Goal: Task Accomplishment & Management: Manage account settings

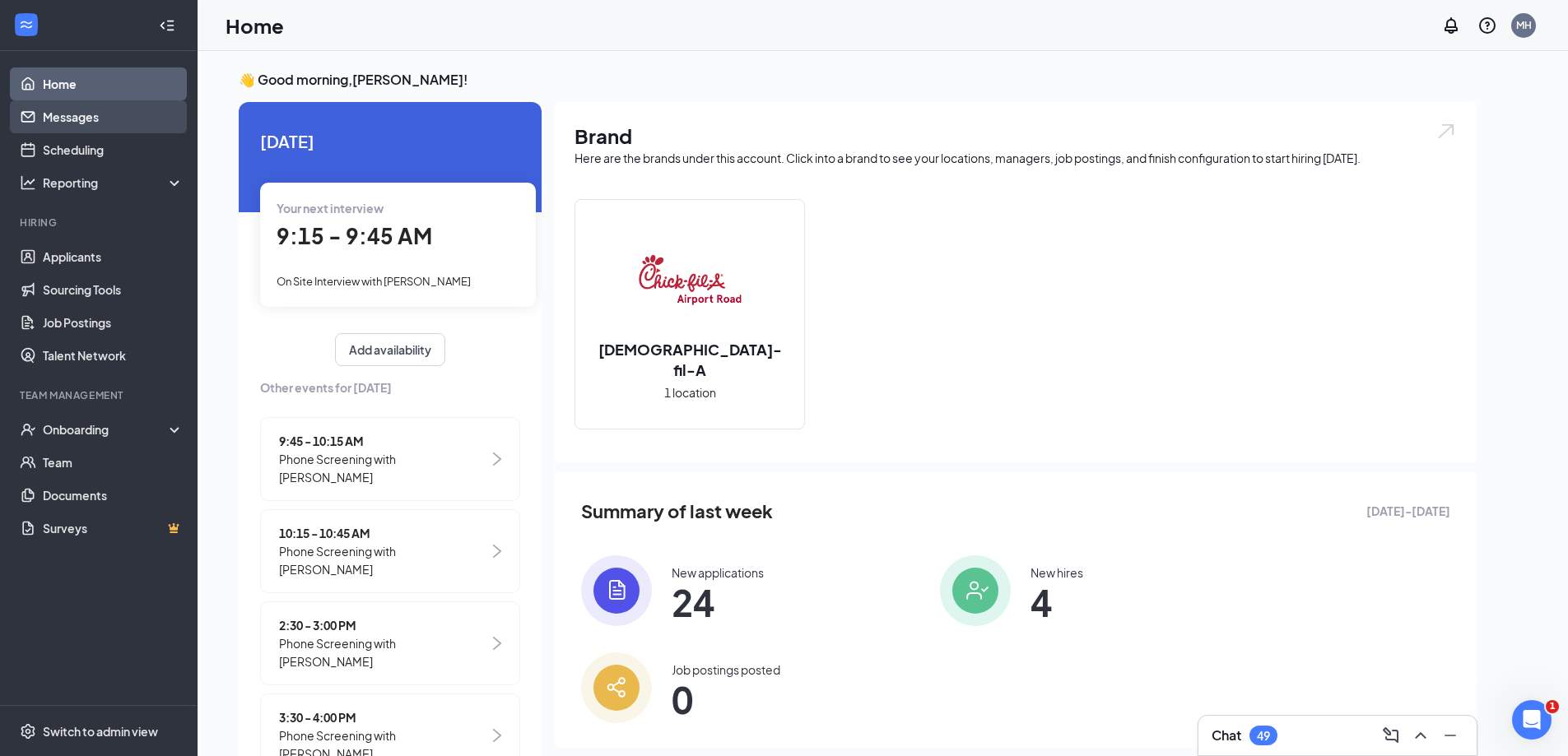
click at [44, 118] on link "Messages" at bounding box center [112, 117] width 140 height 33
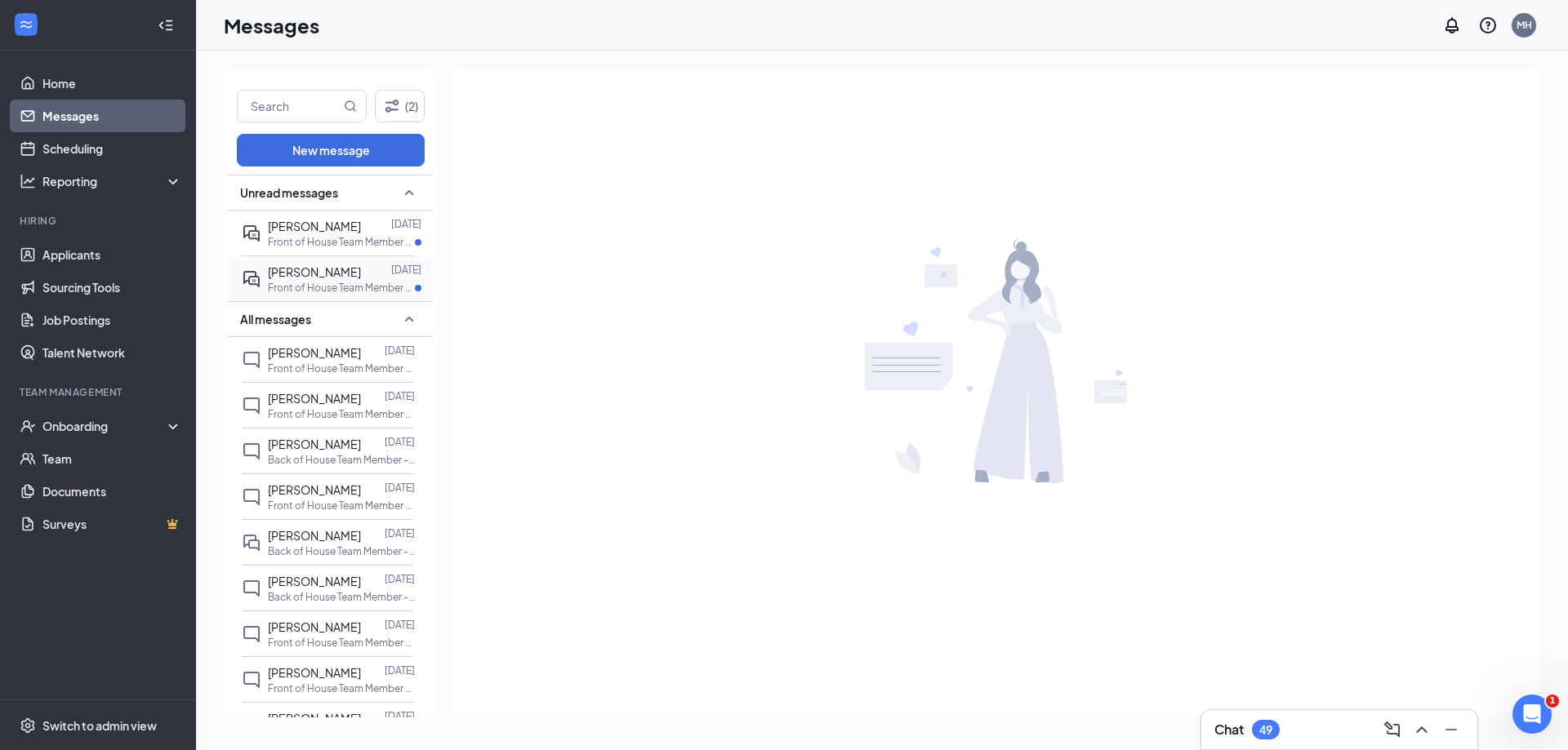
click at [335, 285] on p "Front of House Team Member - Part Time & Full Time at [GEOGRAPHIC_DATA]" at bounding box center [341, 287] width 147 height 13
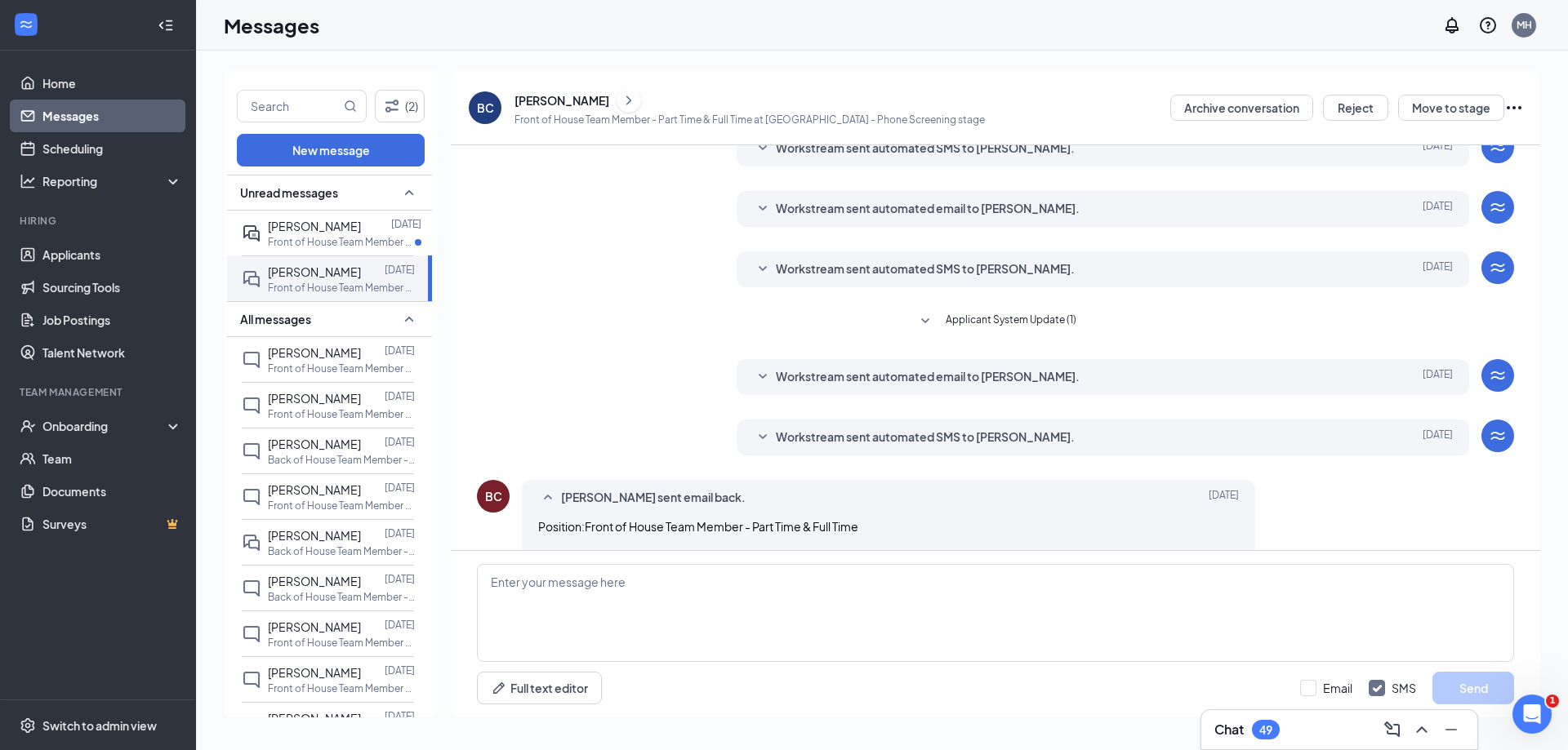
scroll to position [320, 0]
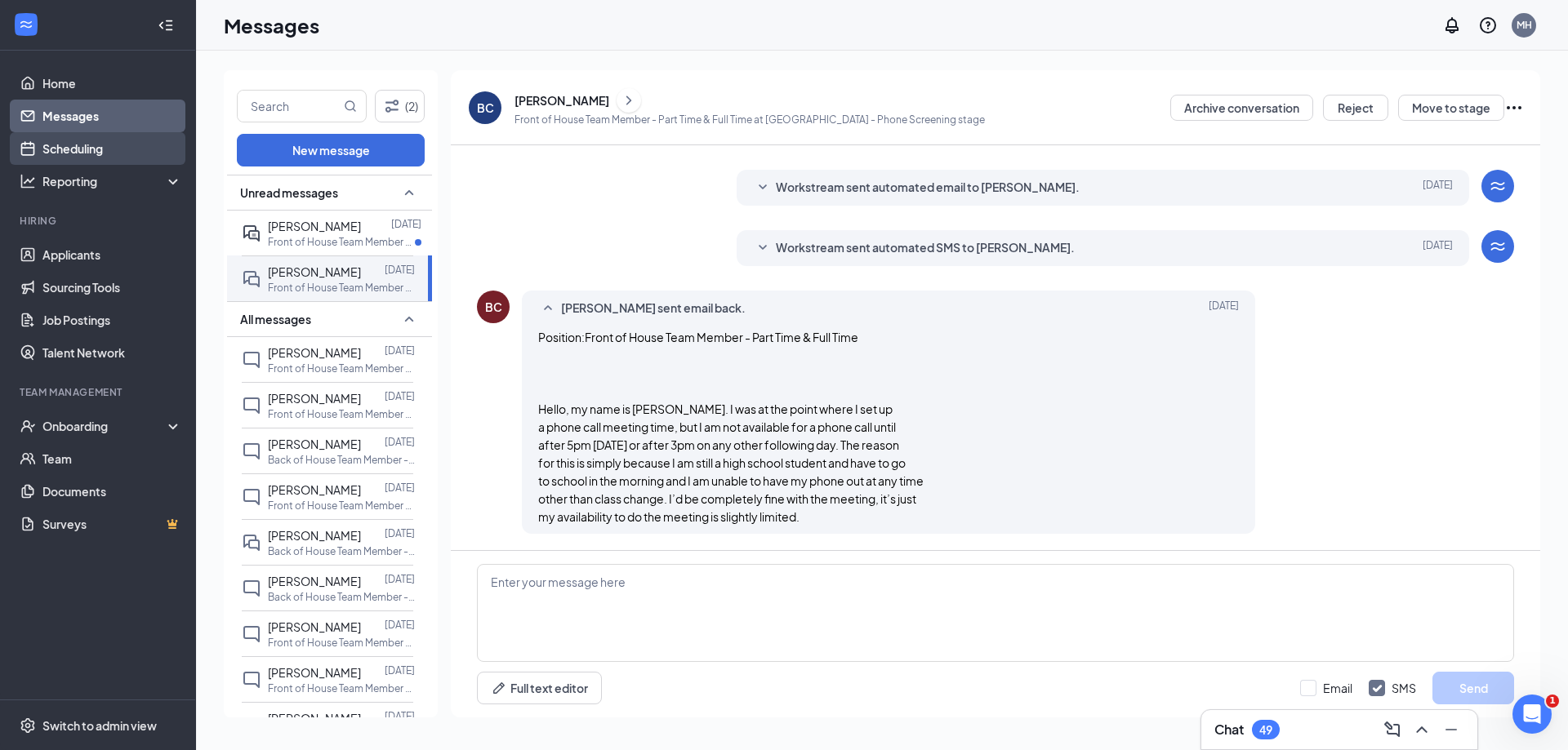
click at [88, 141] on link "Scheduling" at bounding box center [111, 149] width 139 height 33
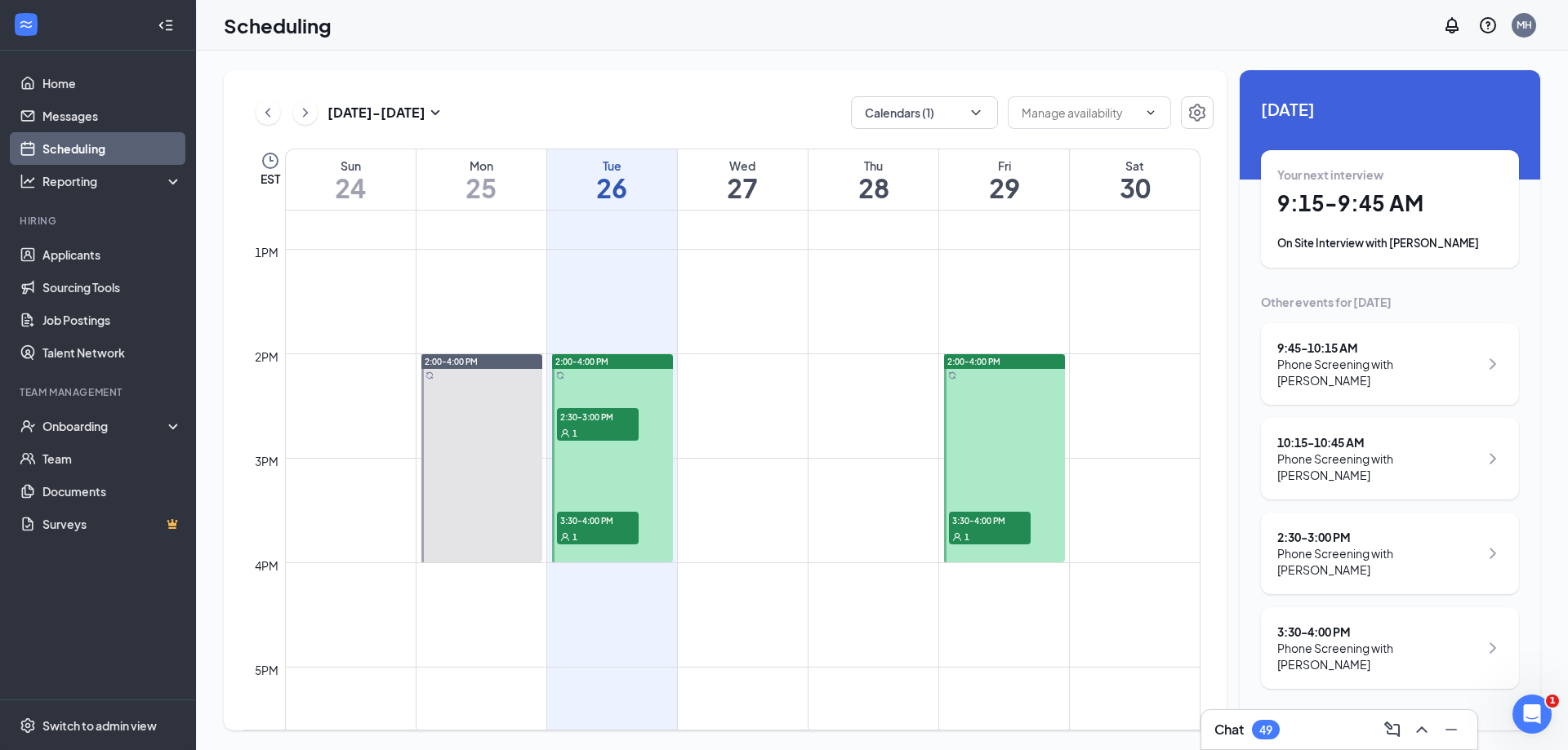
scroll to position [1292, 0]
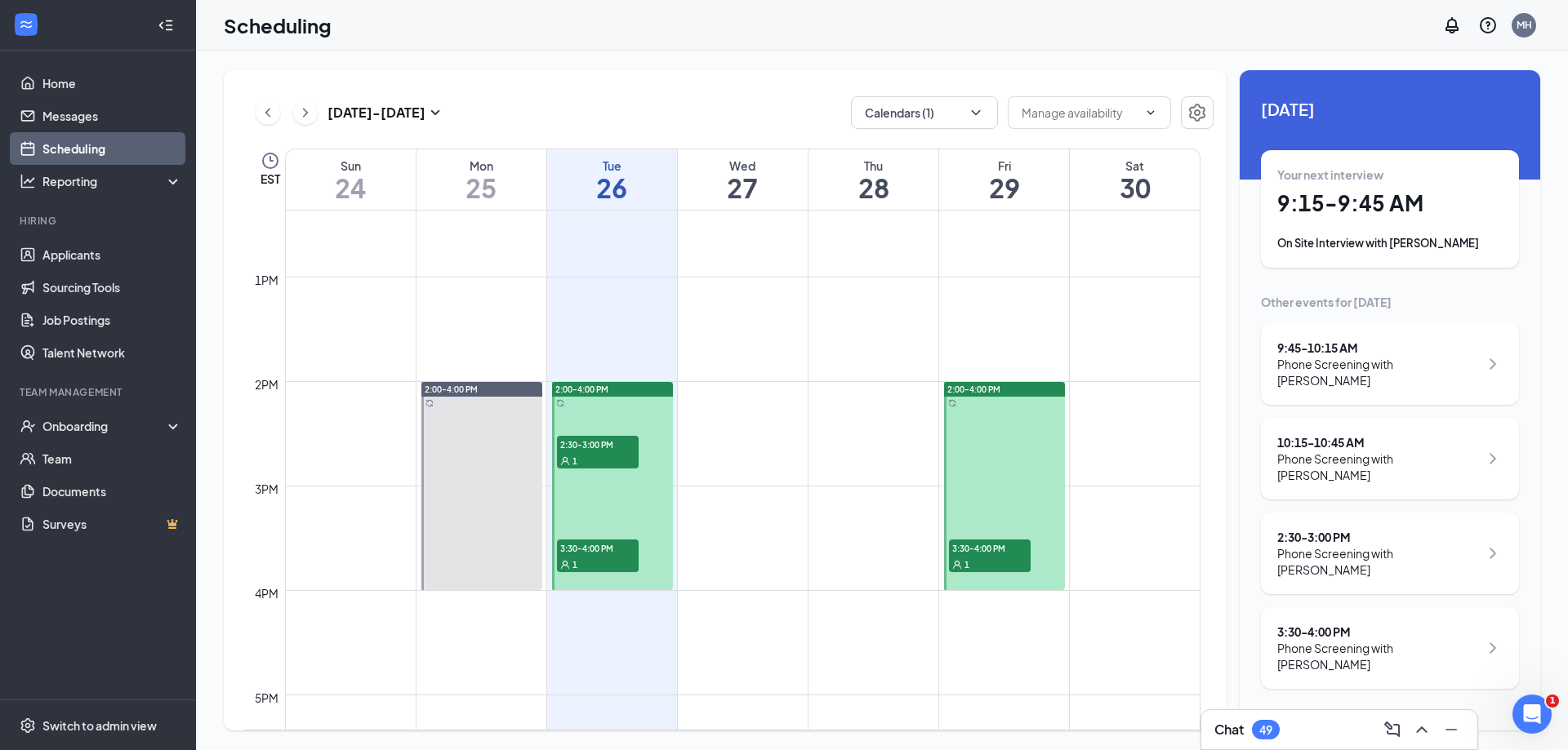
click at [984, 551] on span "3:30-4:00 PM" at bounding box center [990, 547] width 82 height 16
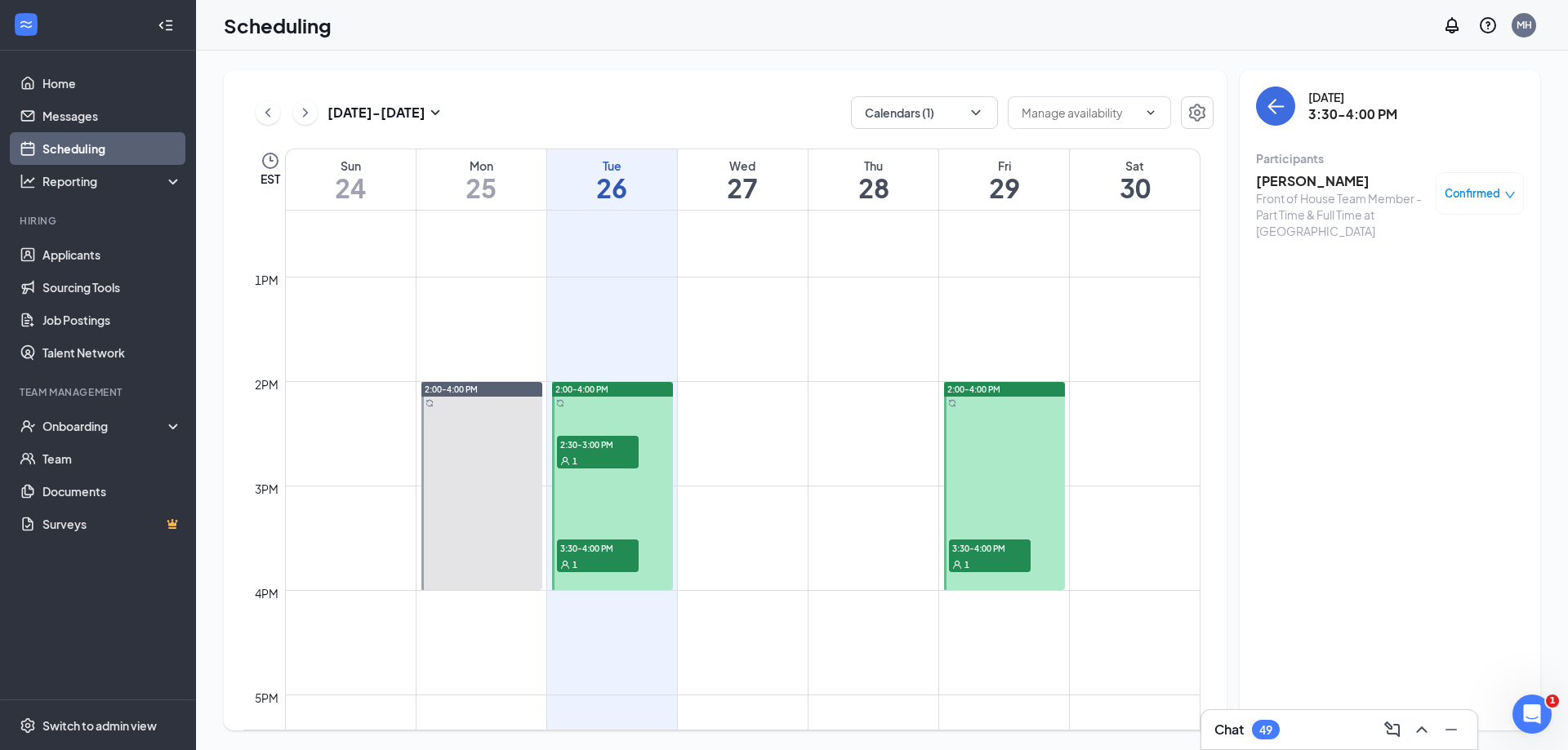
click at [596, 553] on span "3:30-4:00 PM" at bounding box center [598, 547] width 82 height 16
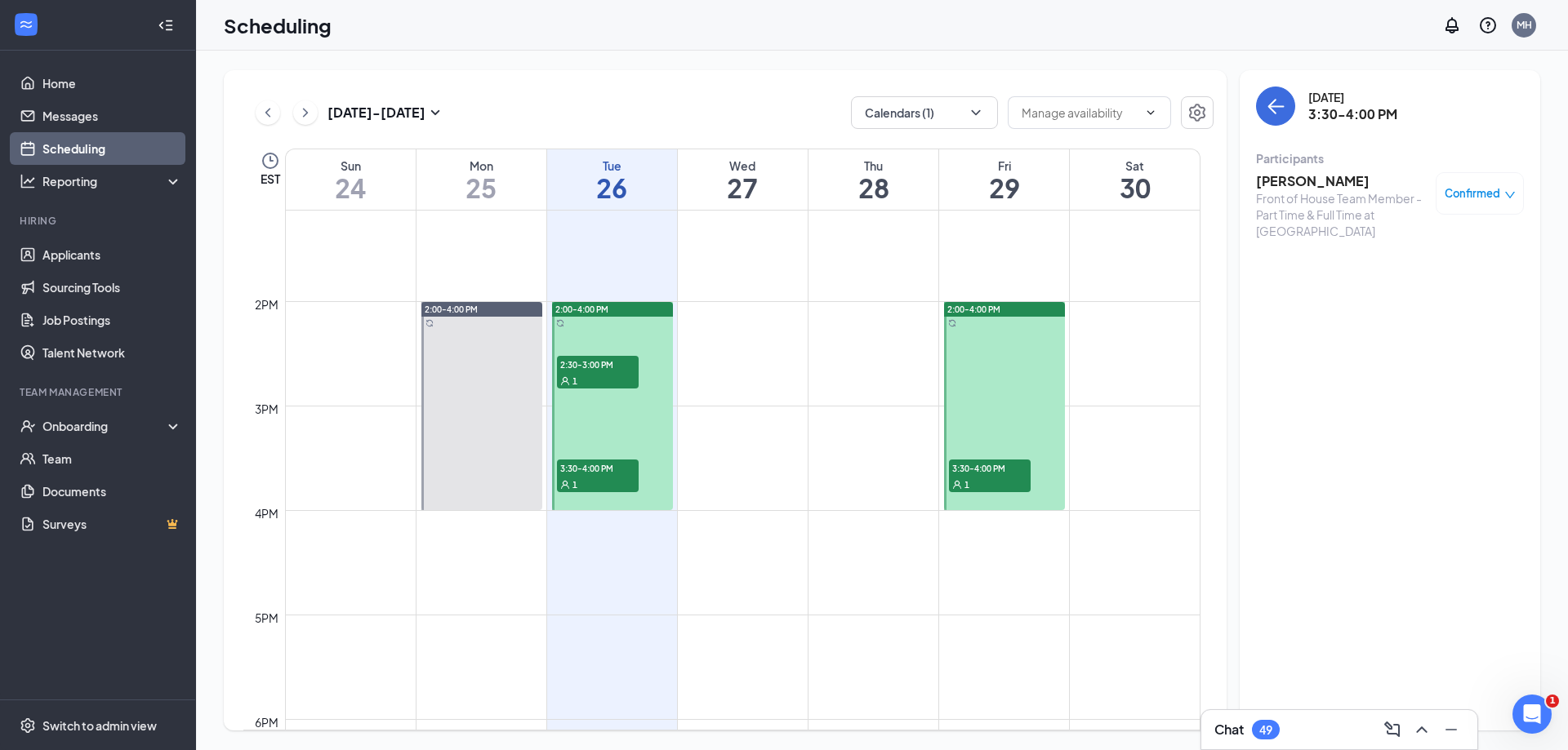
scroll to position [1373, 0]
click at [304, 113] on icon "ChevronRight" at bounding box center [305, 112] width 16 height 19
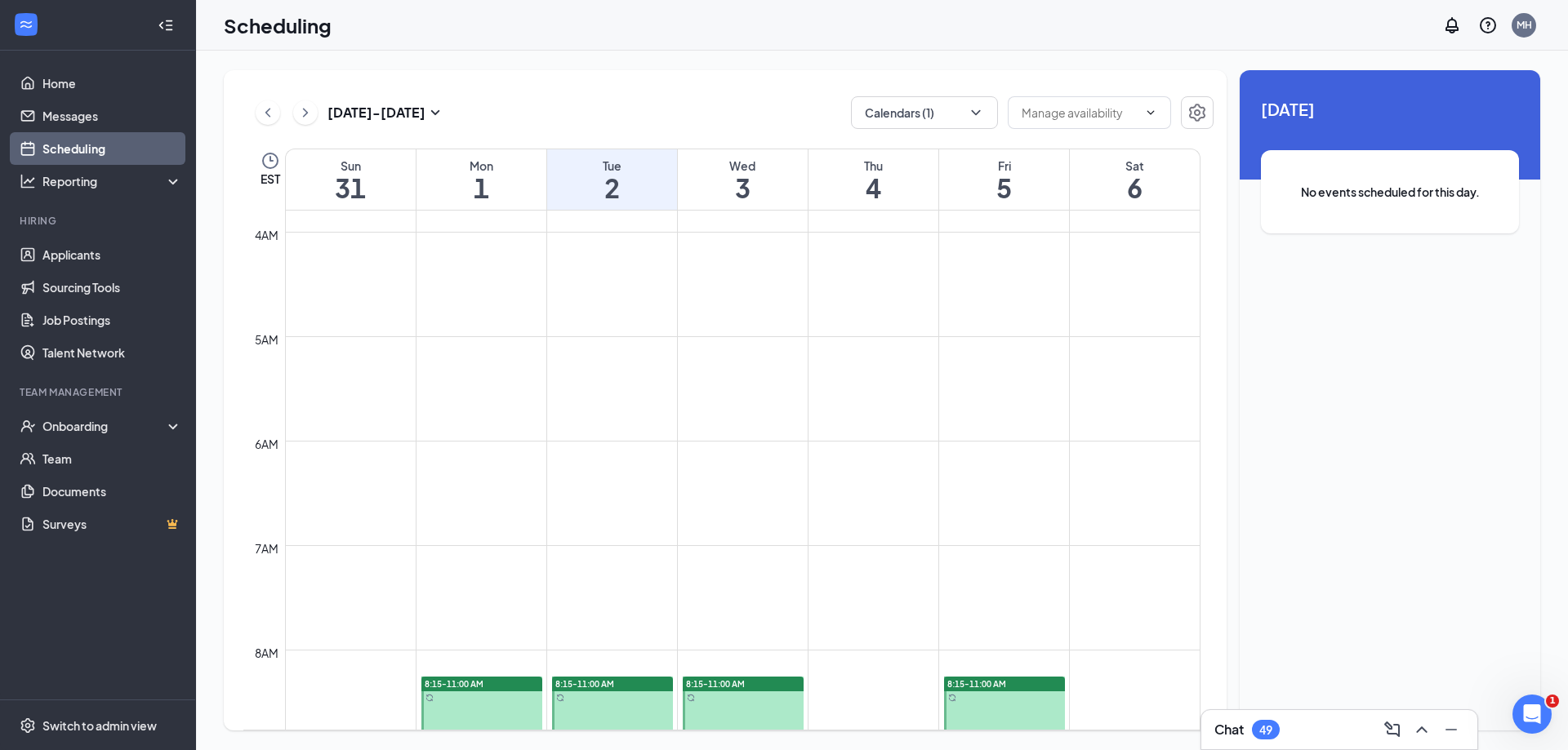
scroll to position [395, 0]
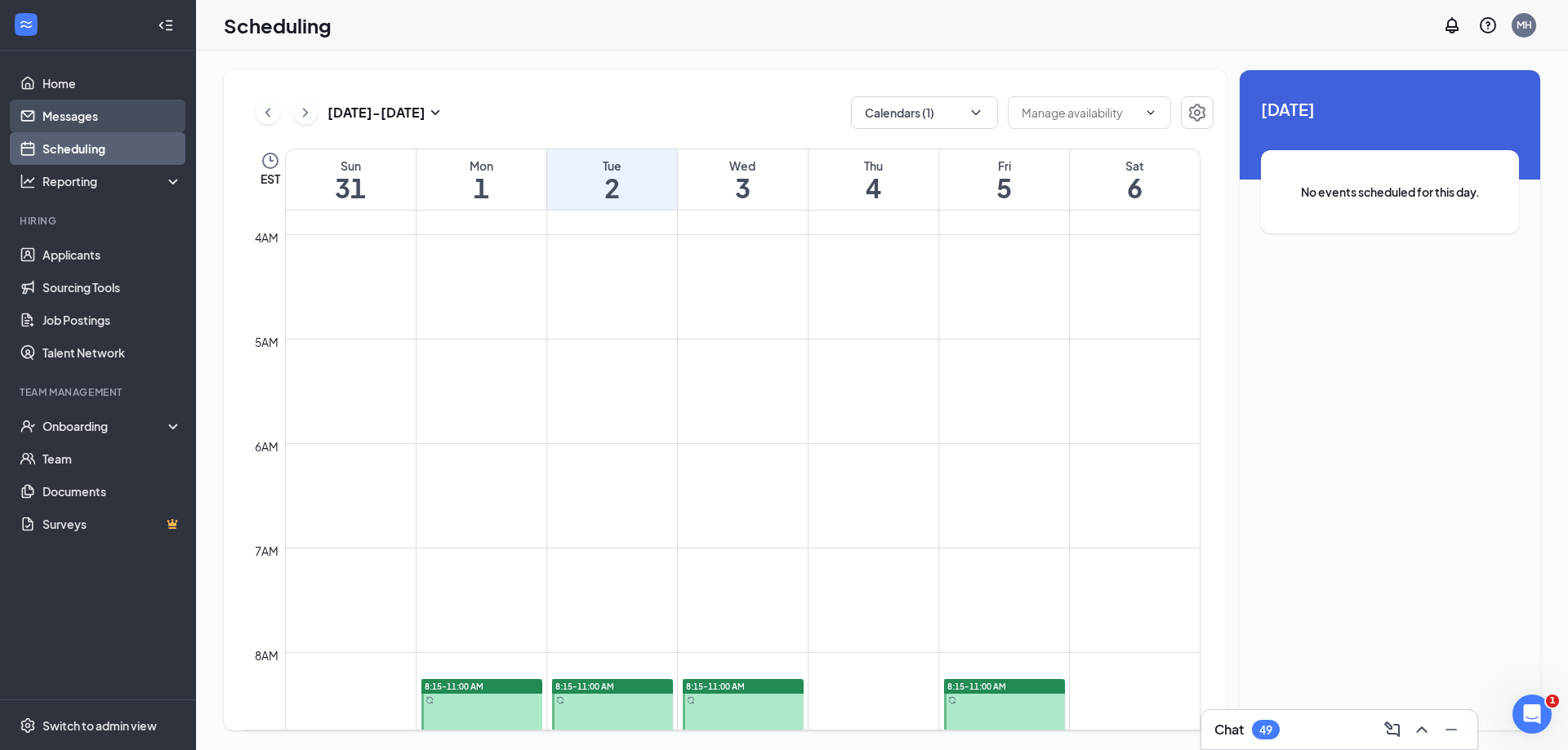
click at [86, 120] on link "Messages" at bounding box center [111, 116] width 139 height 33
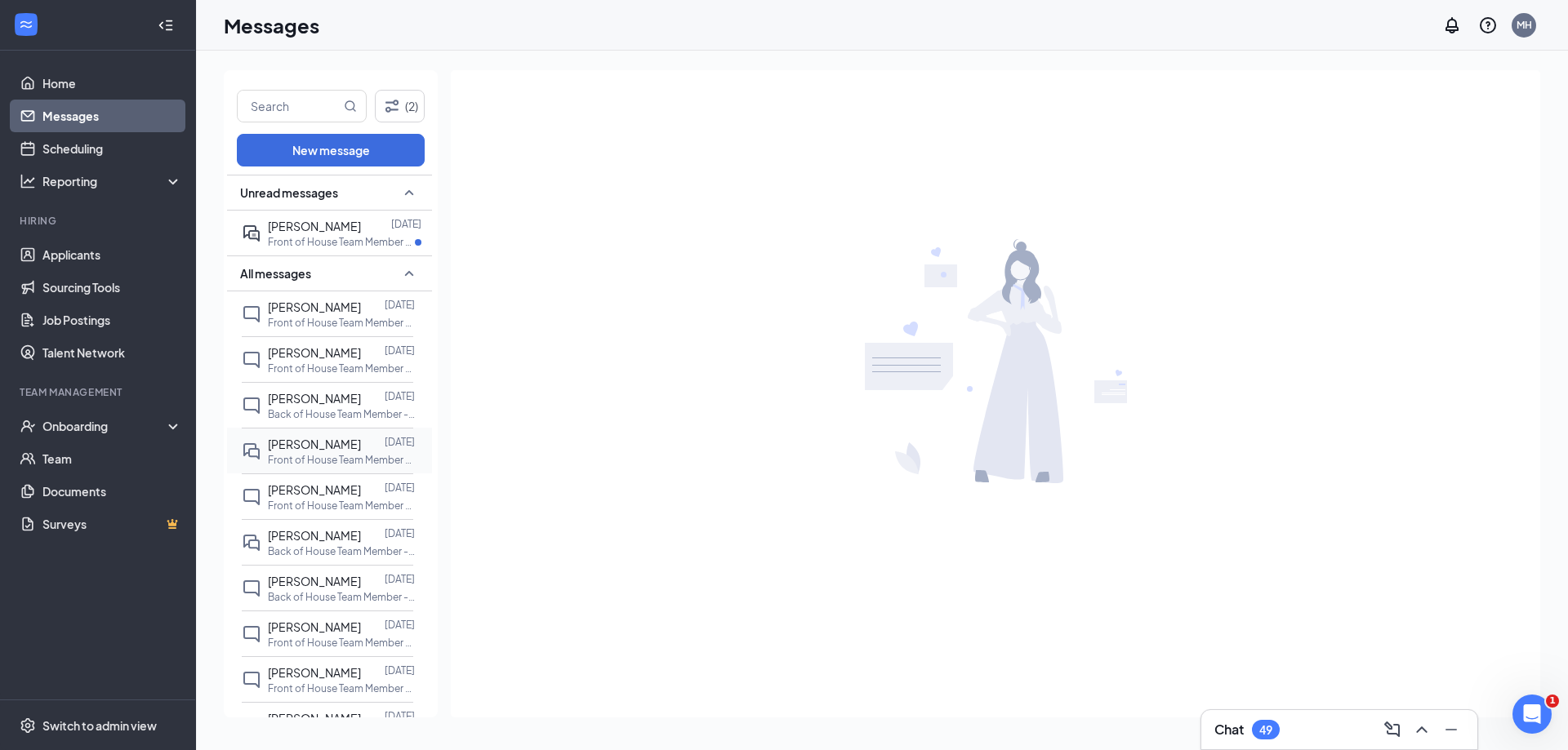
click at [337, 467] on p "Front of House Team Member - Part Time & Full Time at [GEOGRAPHIC_DATA]" at bounding box center [341, 460] width 147 height 13
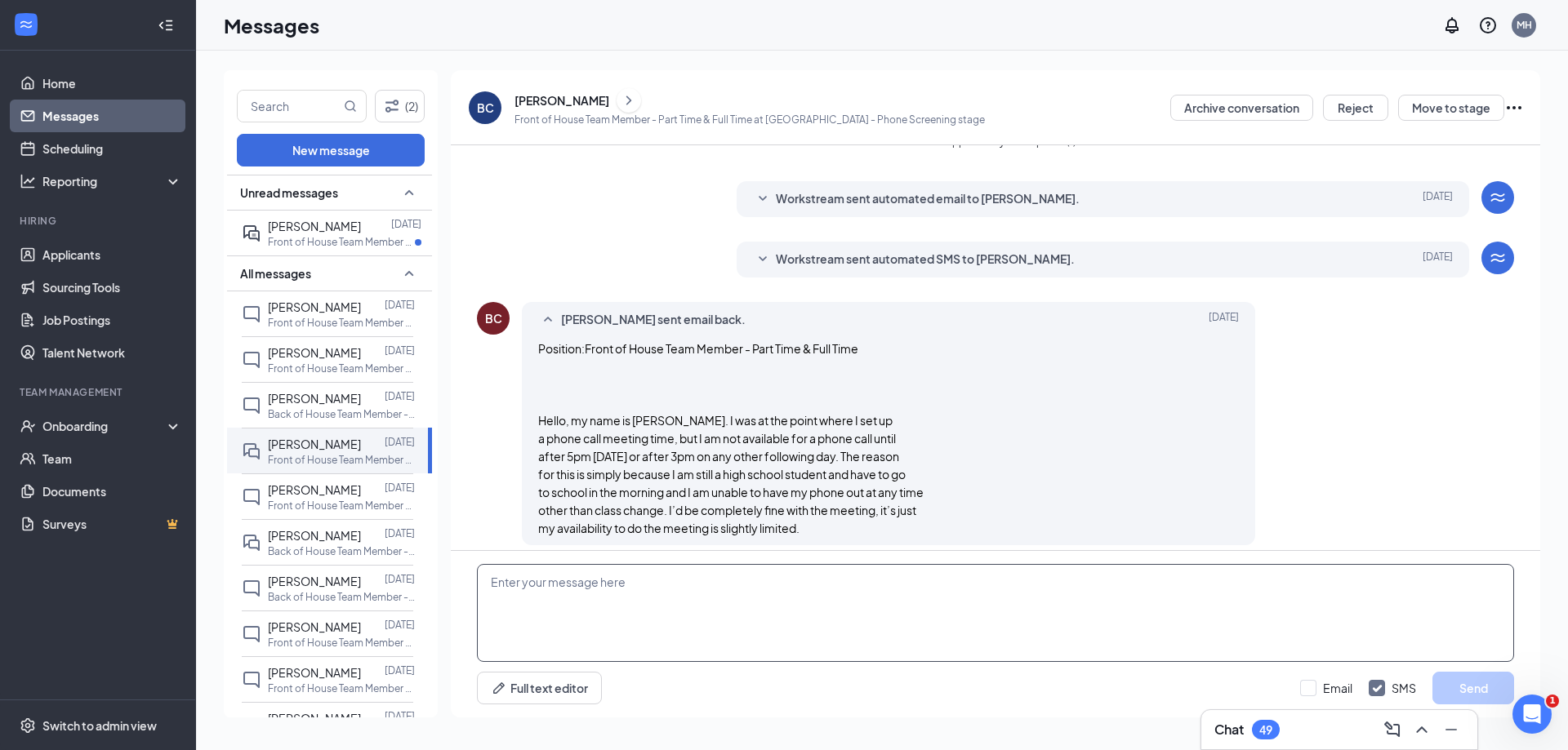
scroll to position [320, 0]
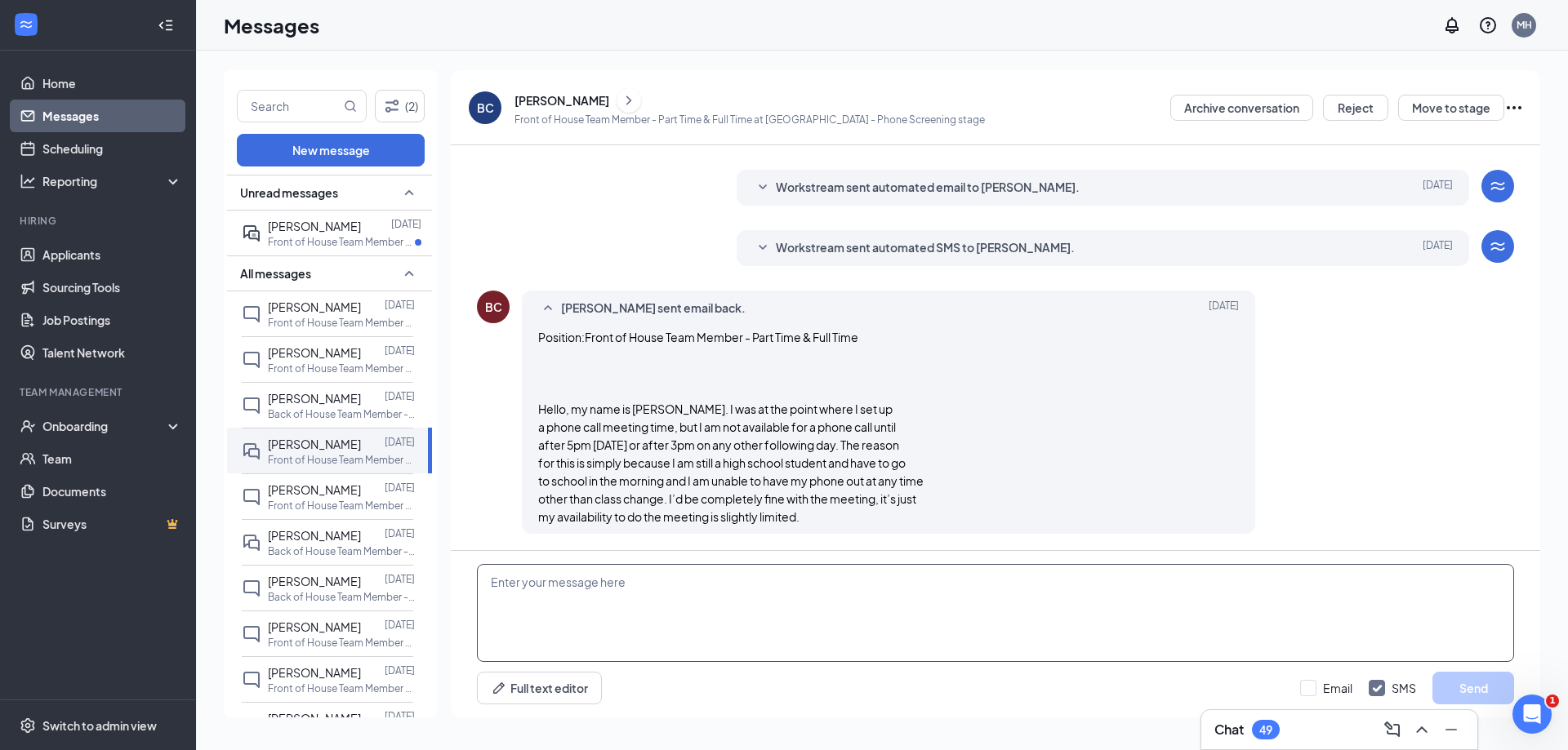
click at [659, 601] on textarea at bounding box center [994, 613] width 1037 height 98
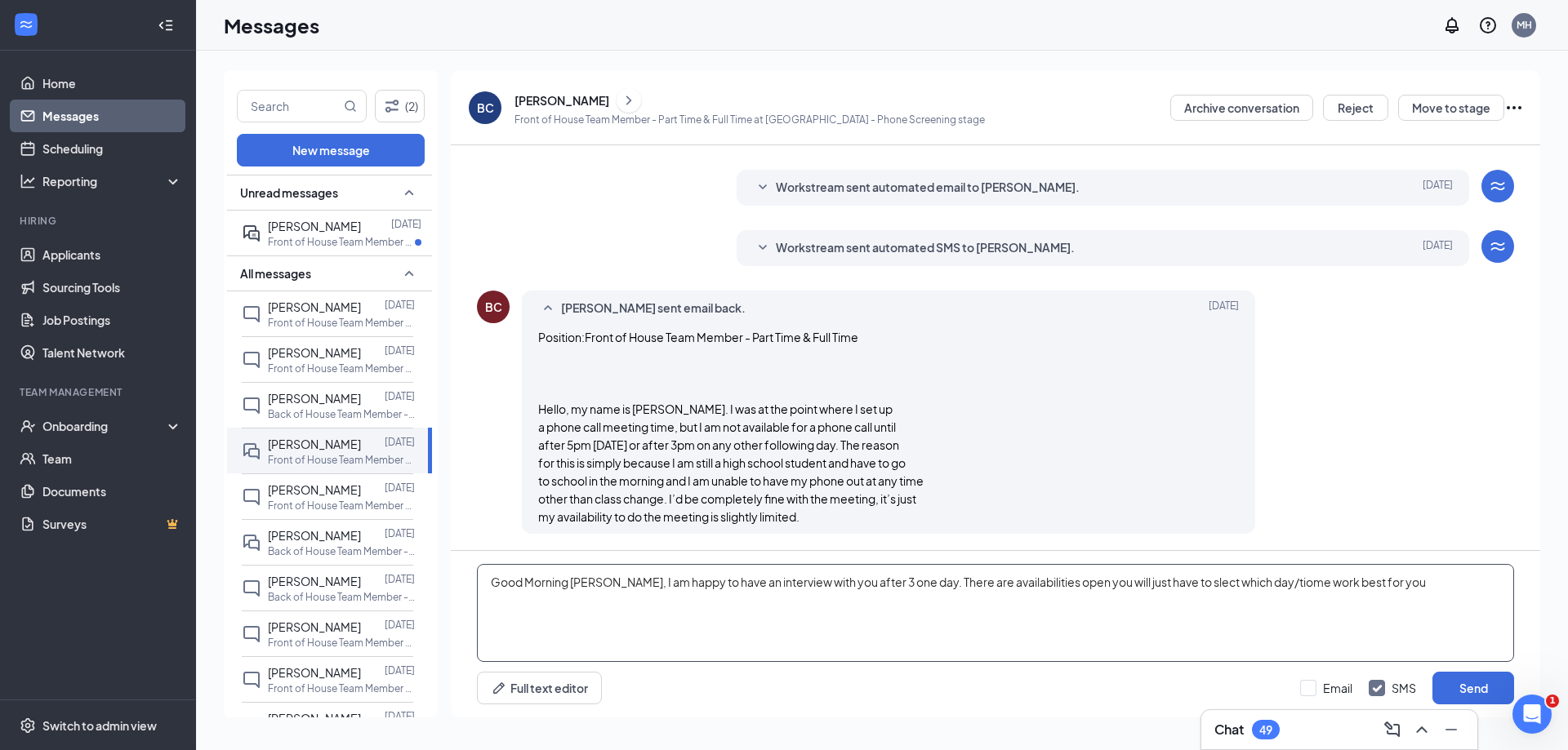
click at [1178, 589] on textarea "Good Morning [PERSON_NAME], I am happy to have an interview with you after 3 on…" at bounding box center [994, 613] width 1037 height 98
click at [1280, 581] on textarea "Good Morning [PERSON_NAME], I am happy to have an interview with you after 3 on…" at bounding box center [994, 613] width 1037 height 98
click at [1396, 588] on textarea "Good Morning [PERSON_NAME], I am happy to have an interview with you after 3 on…" at bounding box center [994, 613] width 1037 height 98
type textarea "Good Morning [PERSON_NAME], I am happy to have an interview with you after 3 on…"
click at [1479, 681] on button "Send" at bounding box center [1473, 688] width 82 height 33
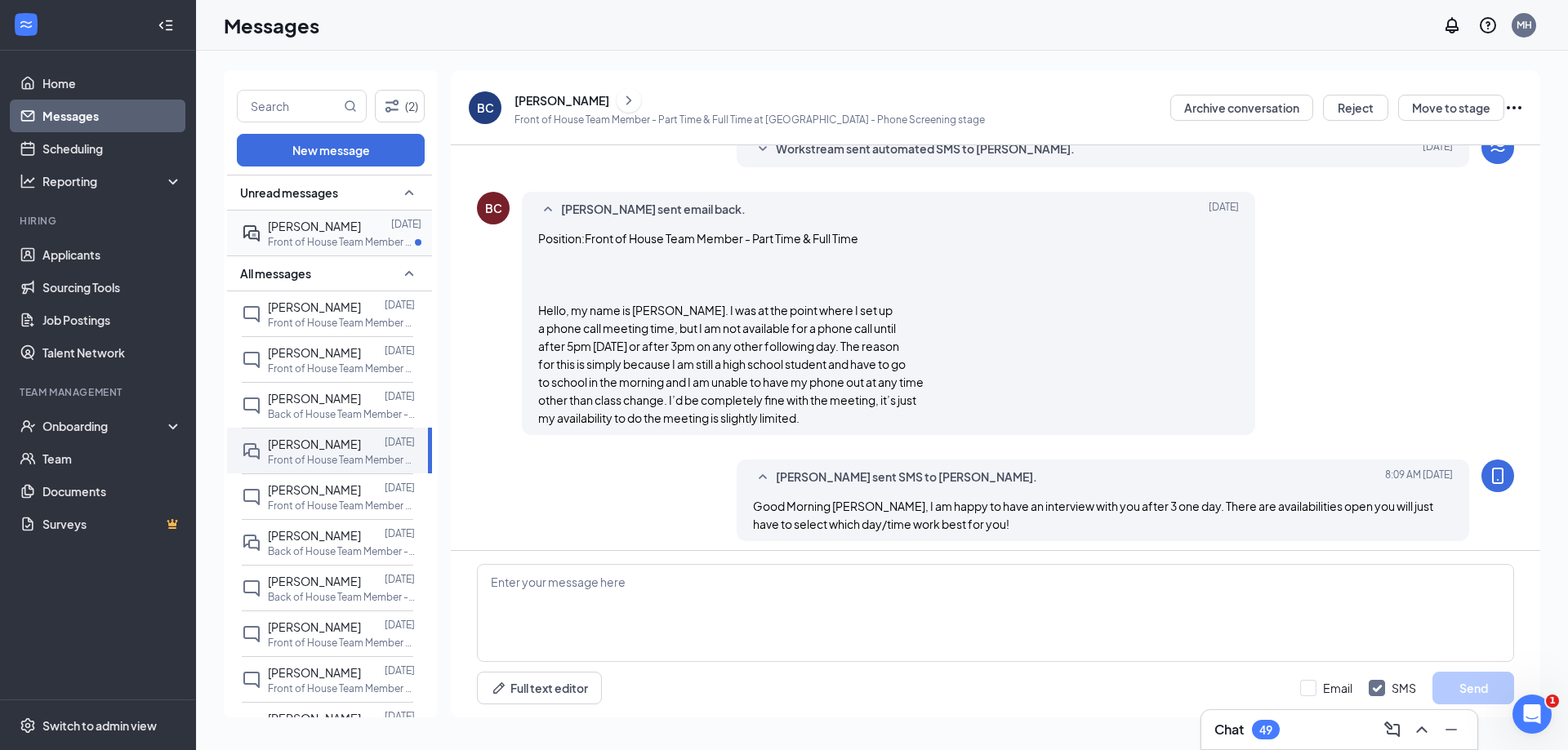
scroll to position [426, 0]
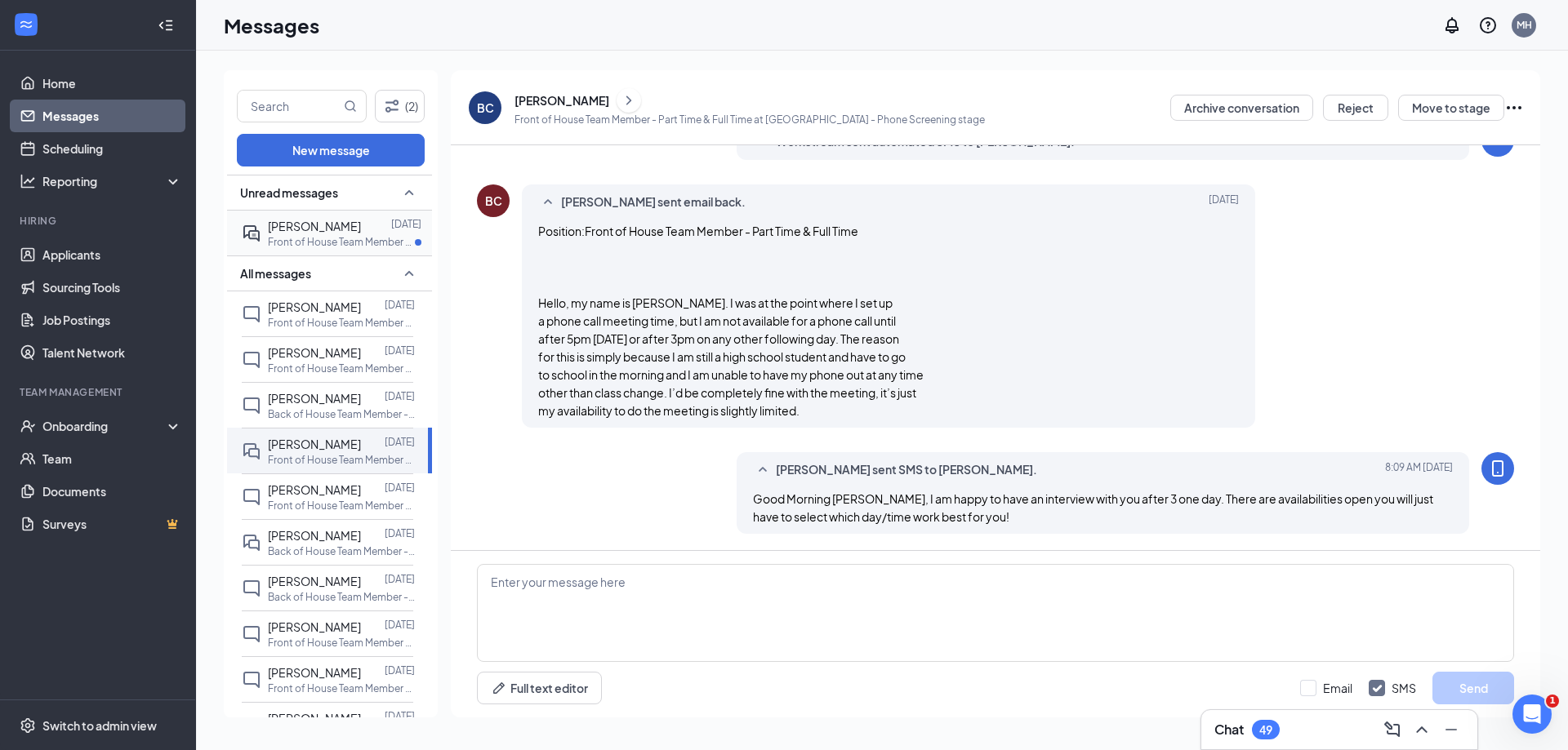
click at [301, 220] on span "[PERSON_NAME]" at bounding box center [314, 226] width 93 height 14
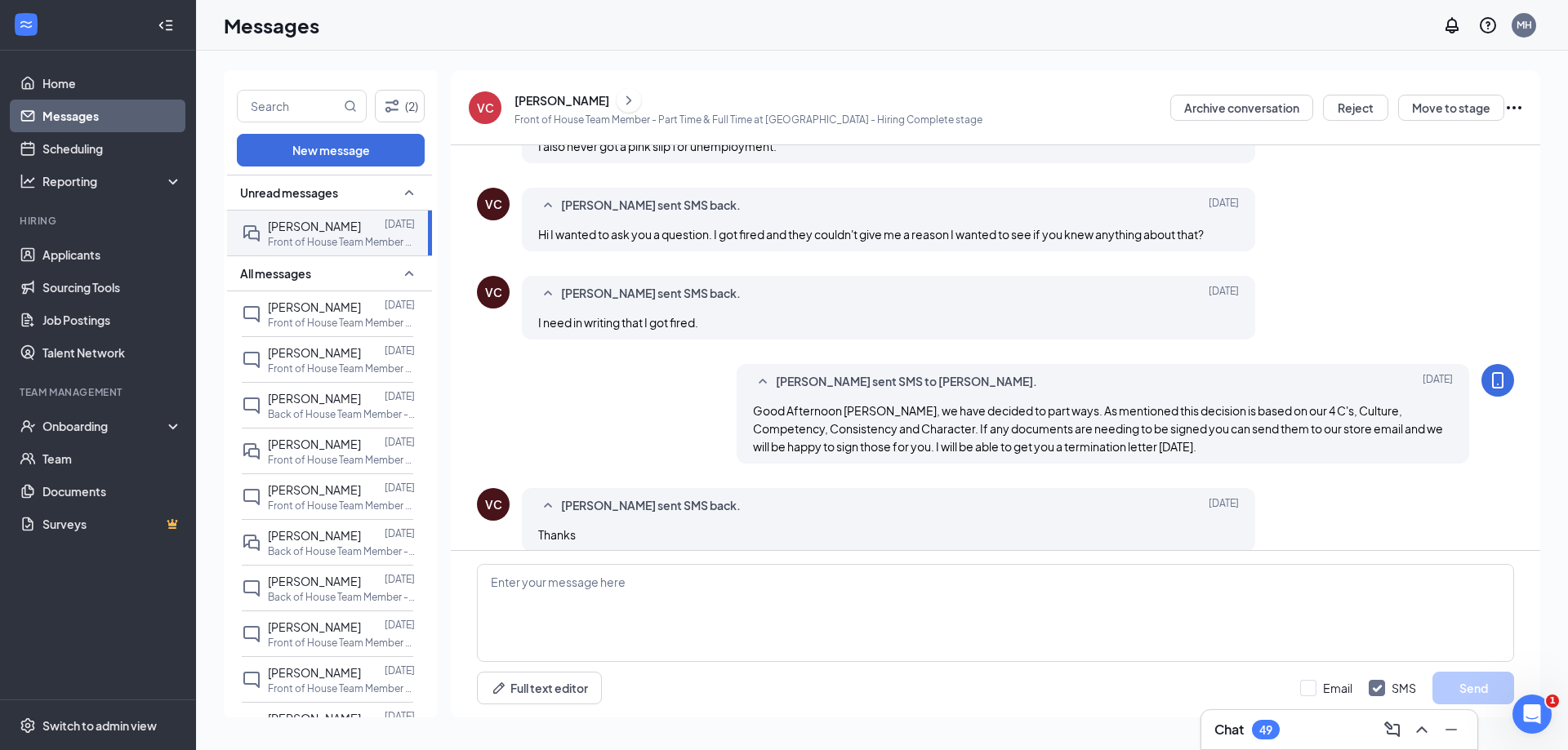
scroll to position [565, 0]
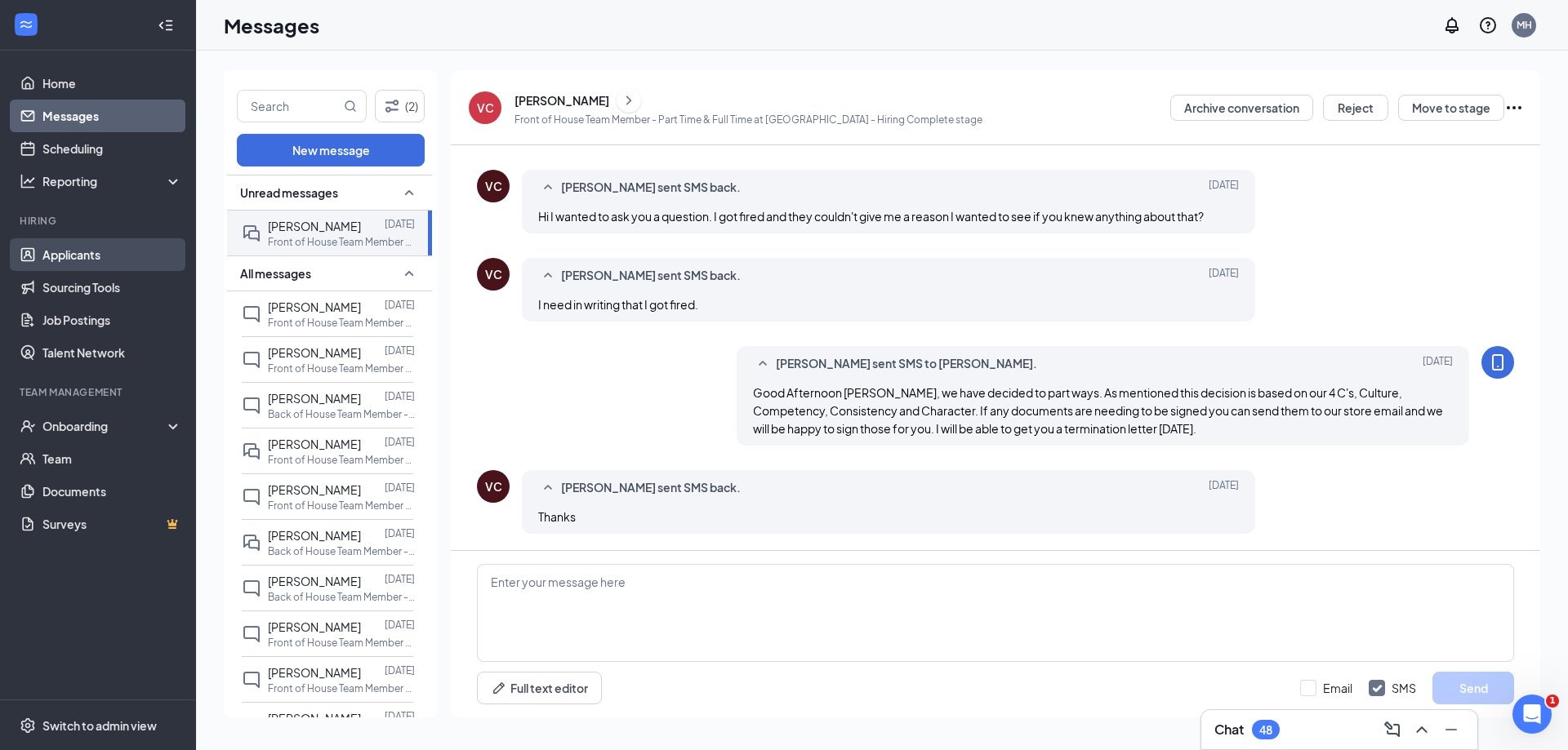
click at [76, 269] on link "Applicants" at bounding box center [111, 254] width 139 height 33
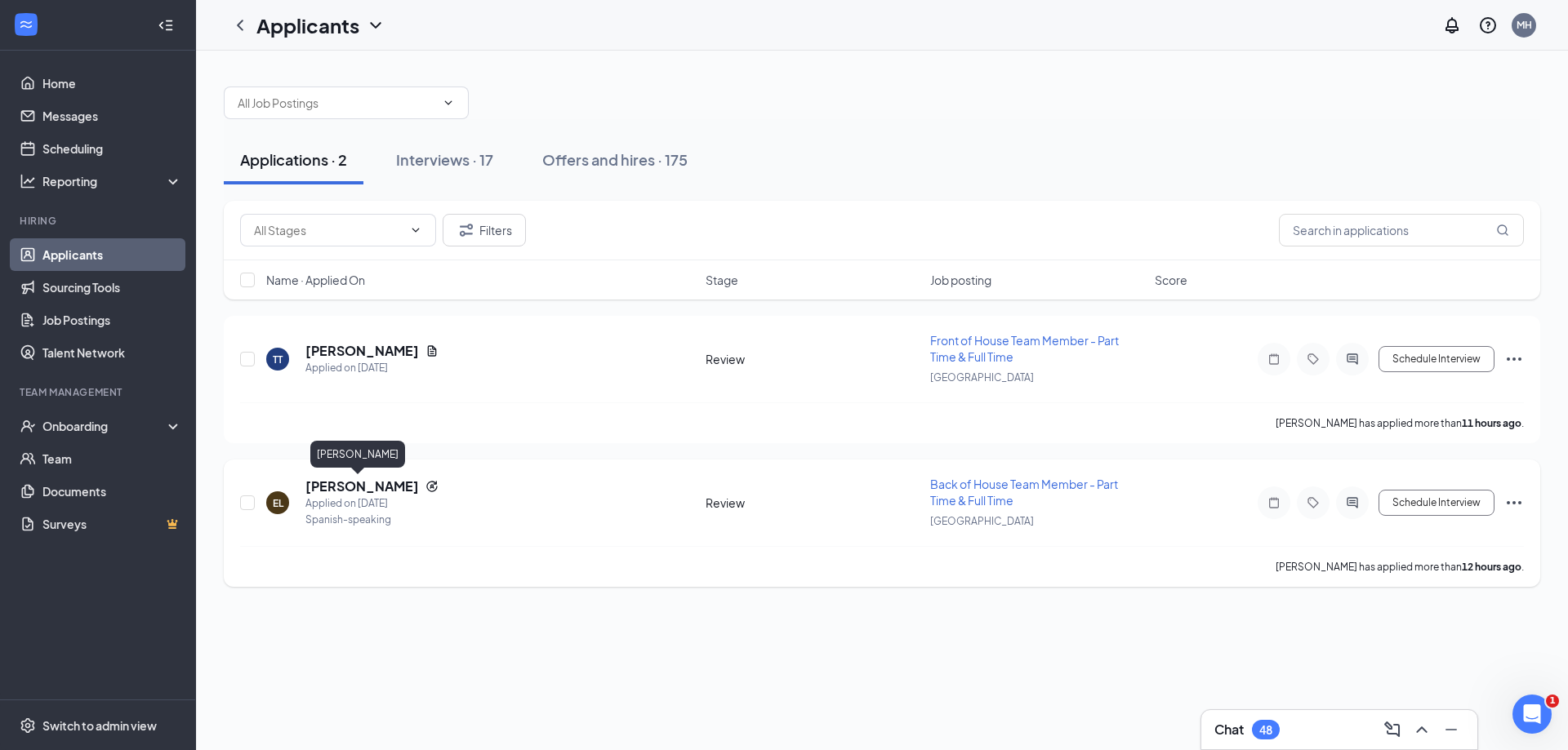
click at [369, 485] on h5 "[PERSON_NAME]" at bounding box center [362, 486] width 113 height 18
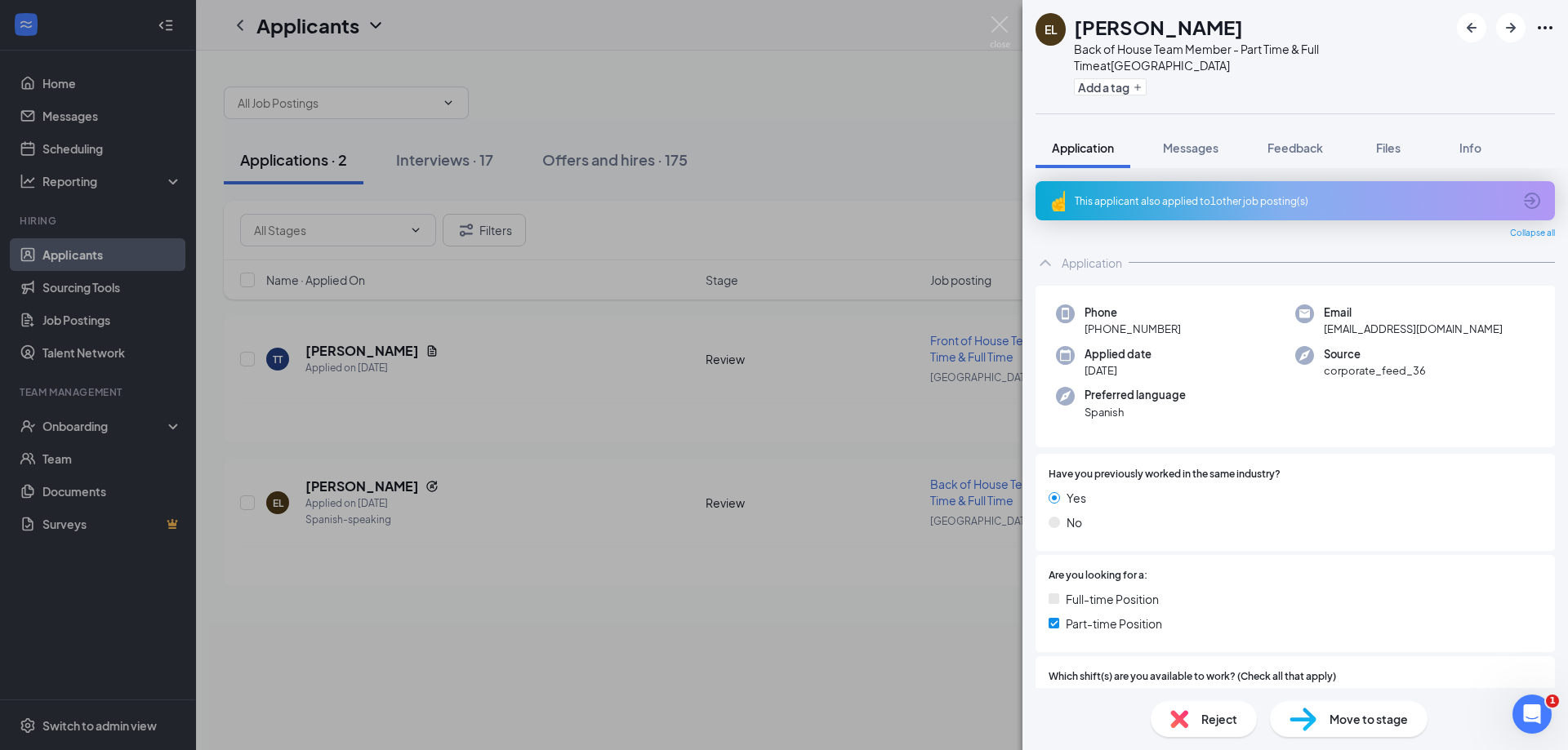
click at [1236, 194] on div "This applicant also applied to 1 other job posting(s)" at bounding box center [1293, 201] width 438 height 13
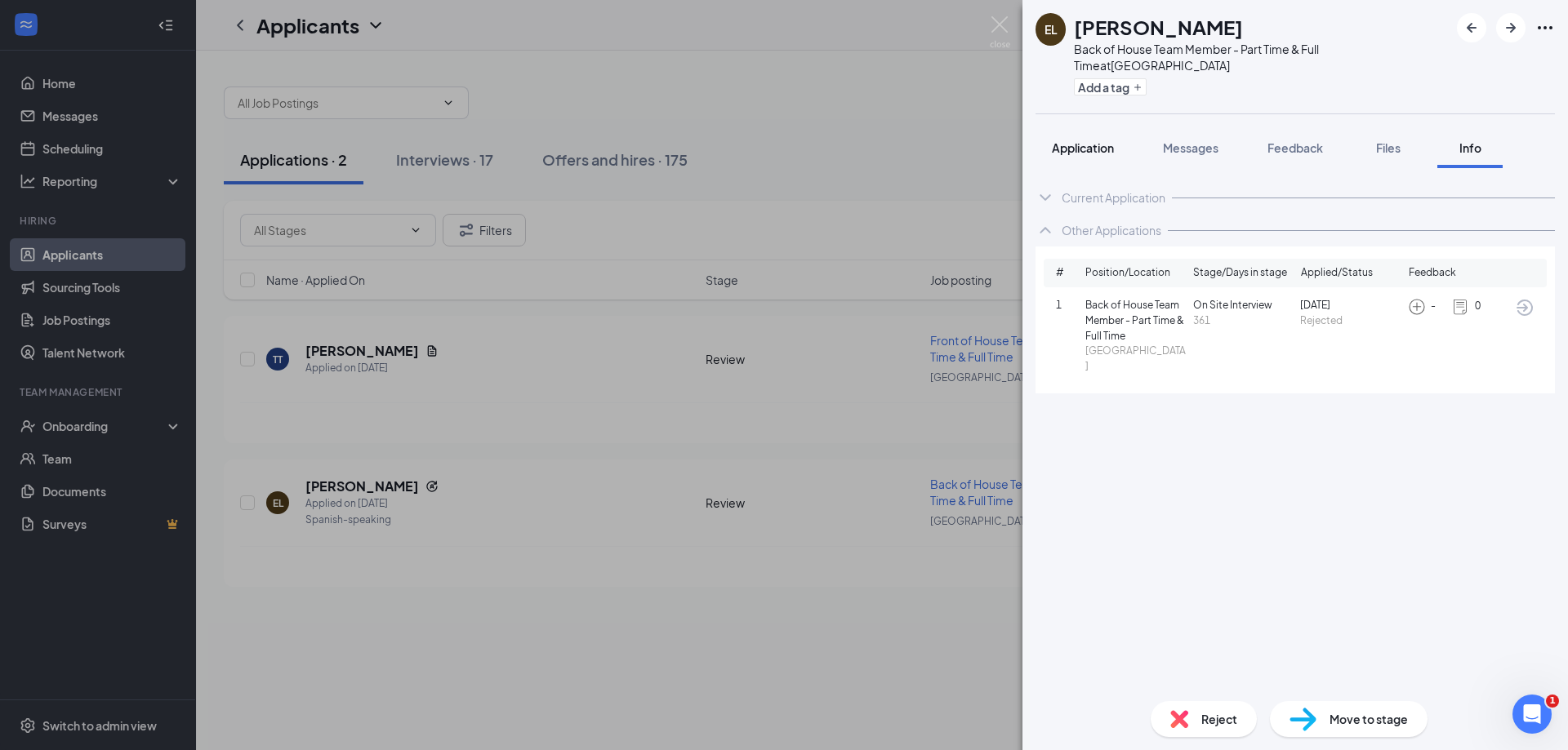
click at [1092, 140] on span "Application" at bounding box center [1083, 147] width 62 height 14
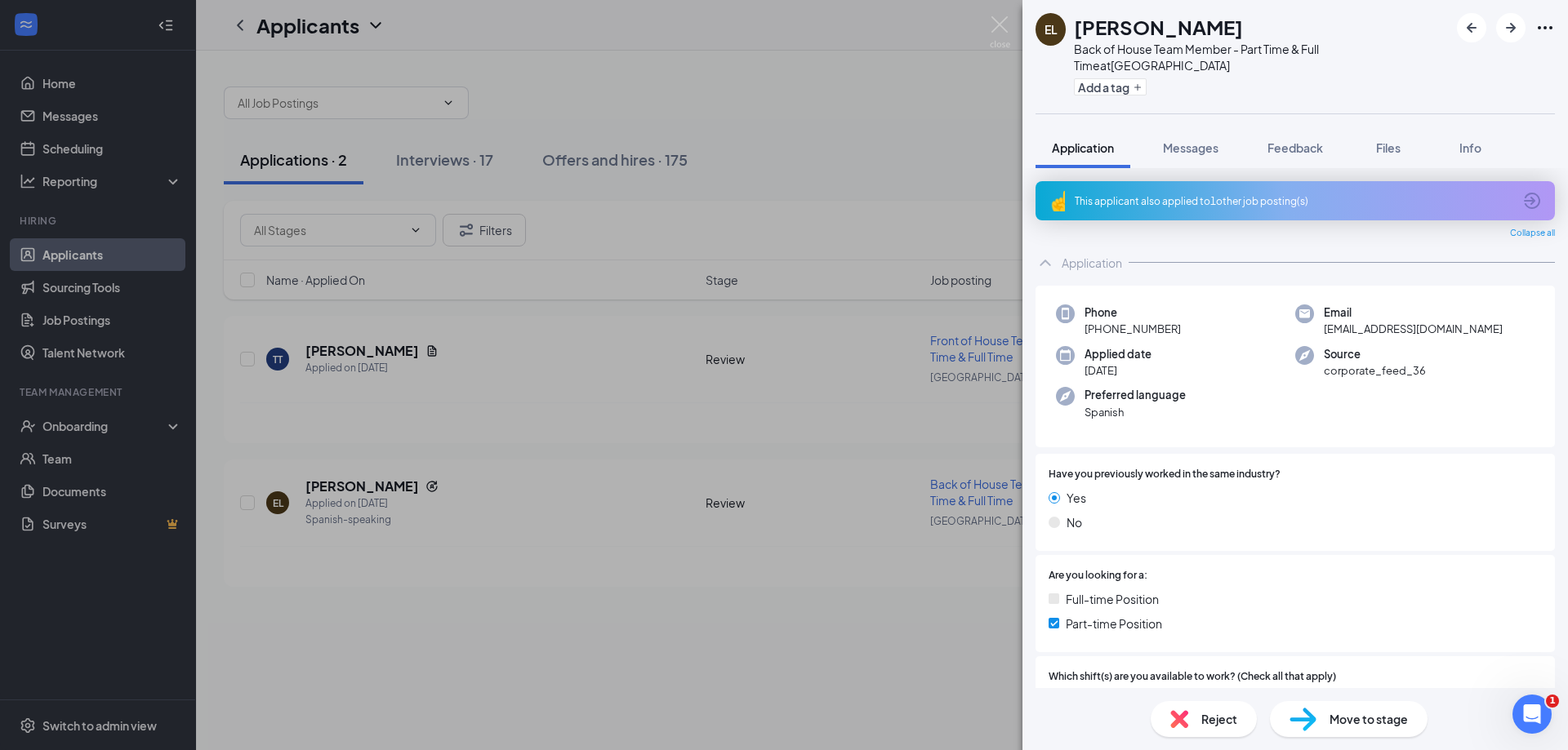
click at [1299, 195] on div "This applicant also applied to 1 other job posting(s)" at bounding box center [1295, 201] width 520 height 39
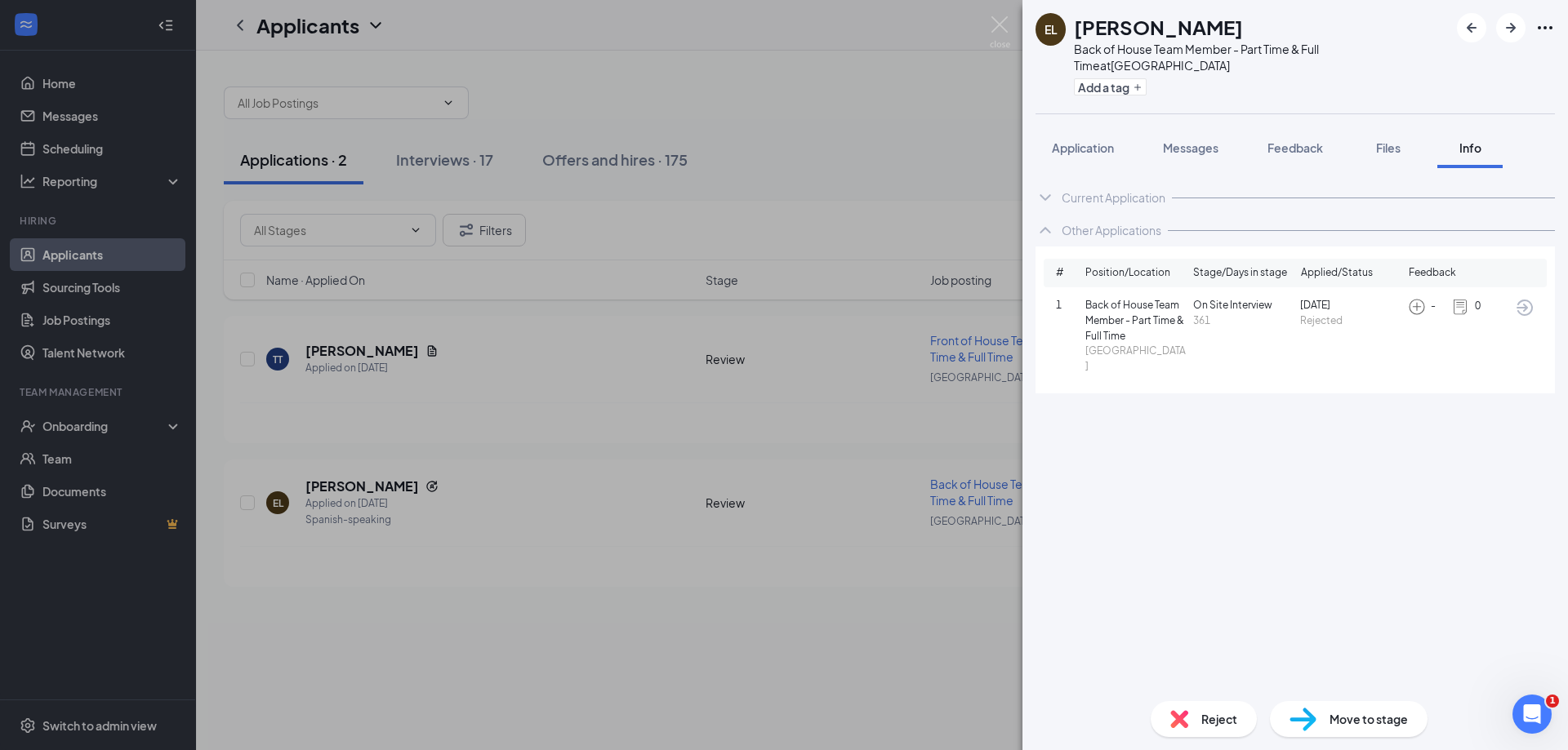
click at [1458, 298] on img at bounding box center [1459, 306] width 18 height 18
click at [1525, 300] on icon "ArrowCircle" at bounding box center [1524, 307] width 16 height 16
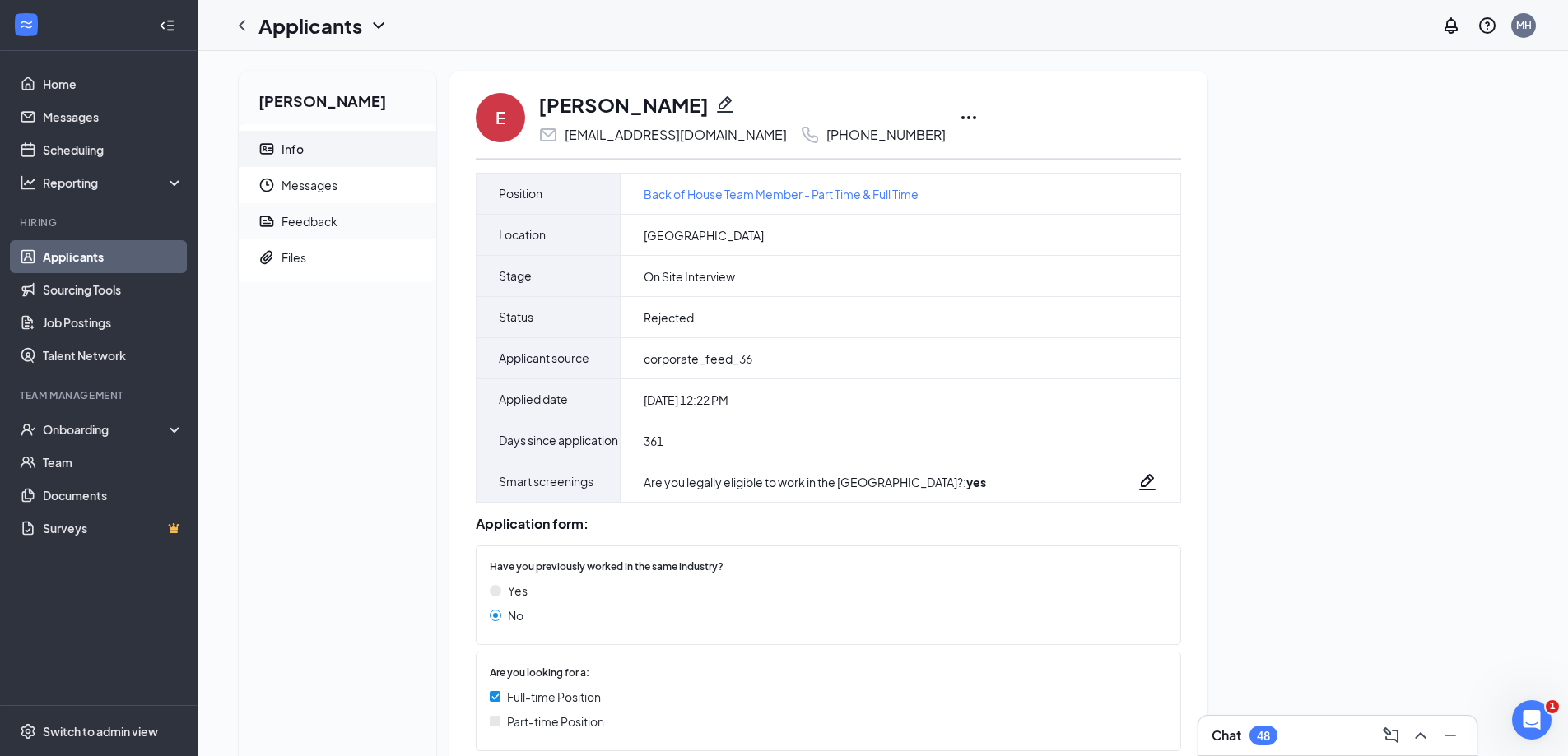
click at [292, 214] on div "Feedback" at bounding box center [310, 221] width 56 height 16
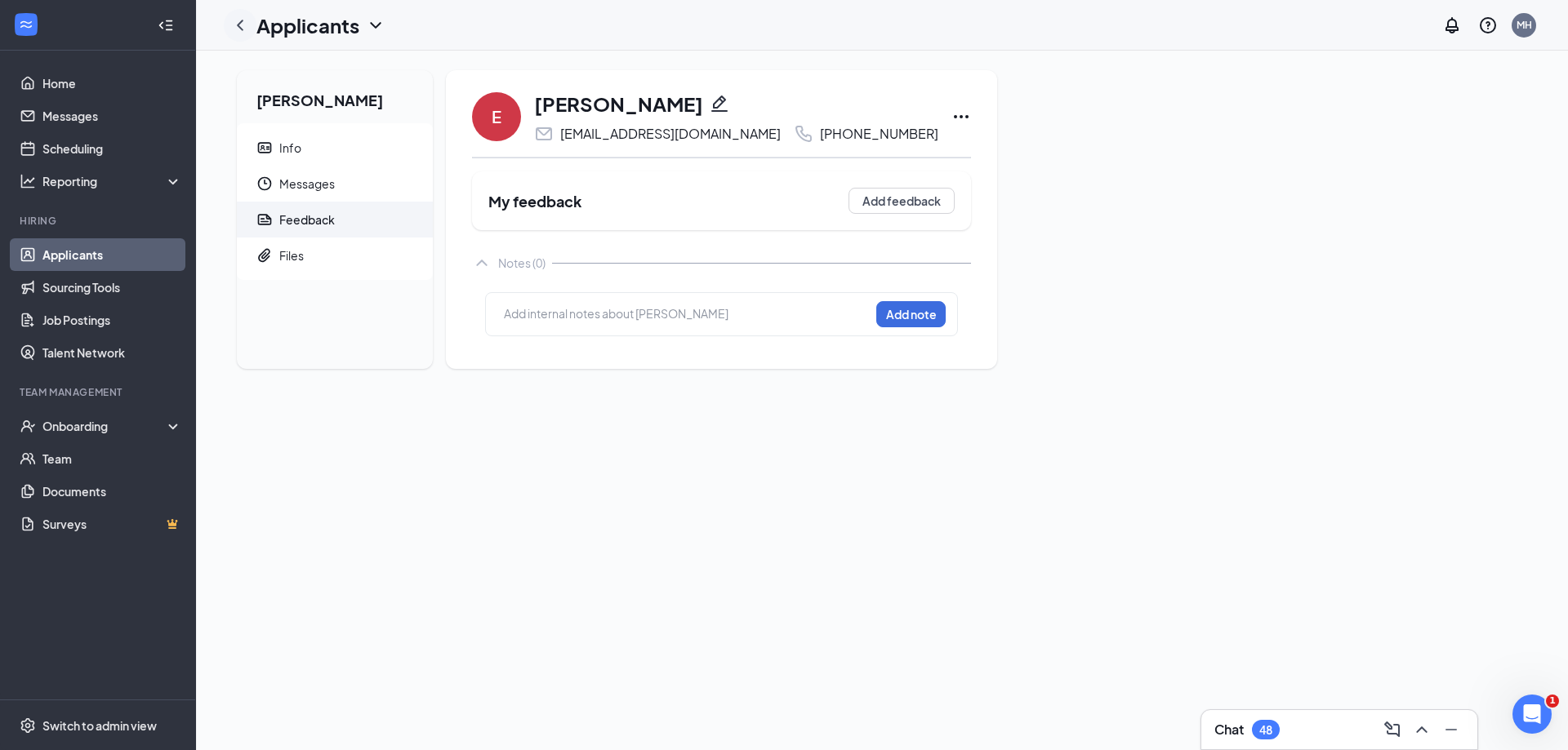
click at [239, 25] on icon "ChevronLeft" at bounding box center [239, 24] width 7 height 11
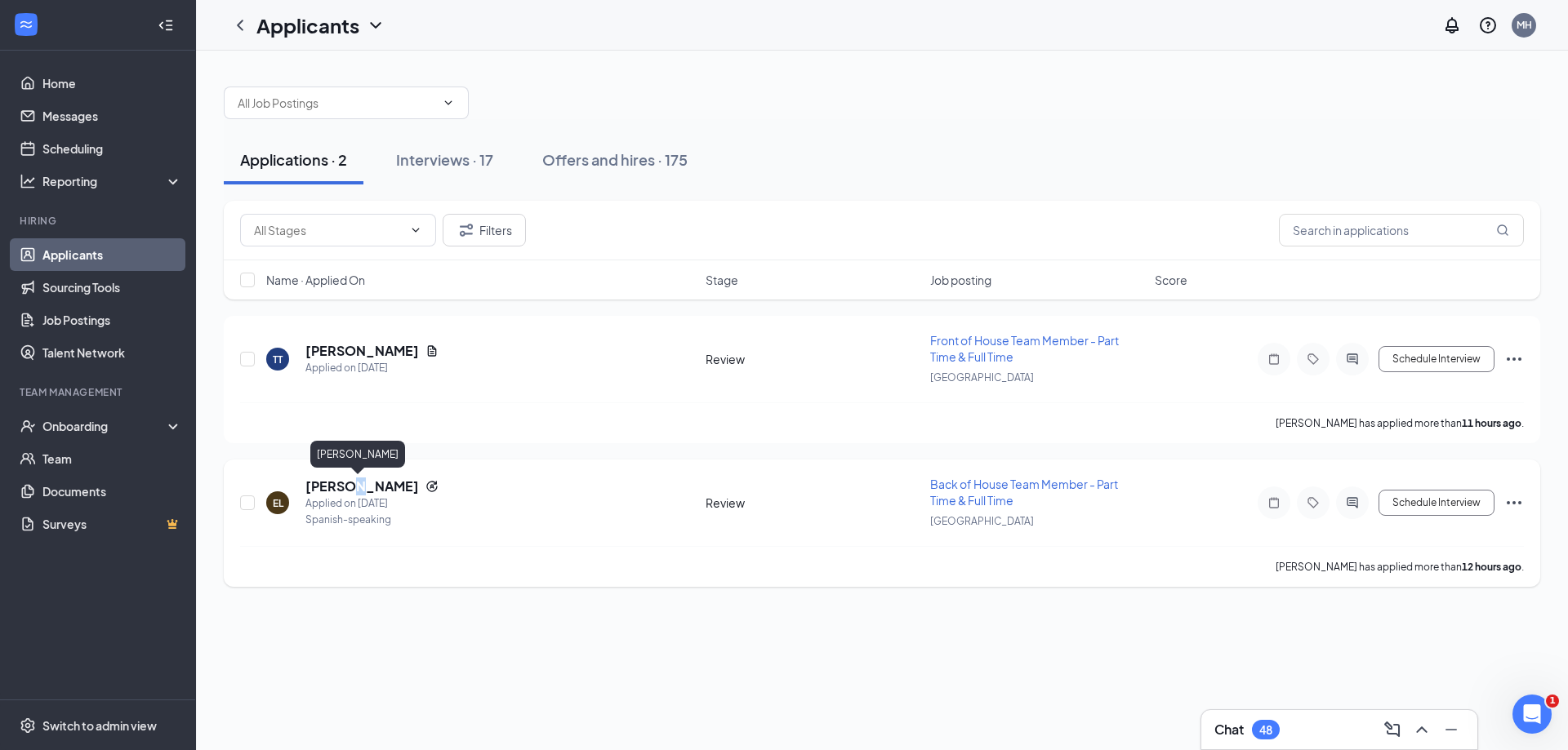
click at [349, 485] on h5 "[PERSON_NAME]" at bounding box center [362, 486] width 113 height 18
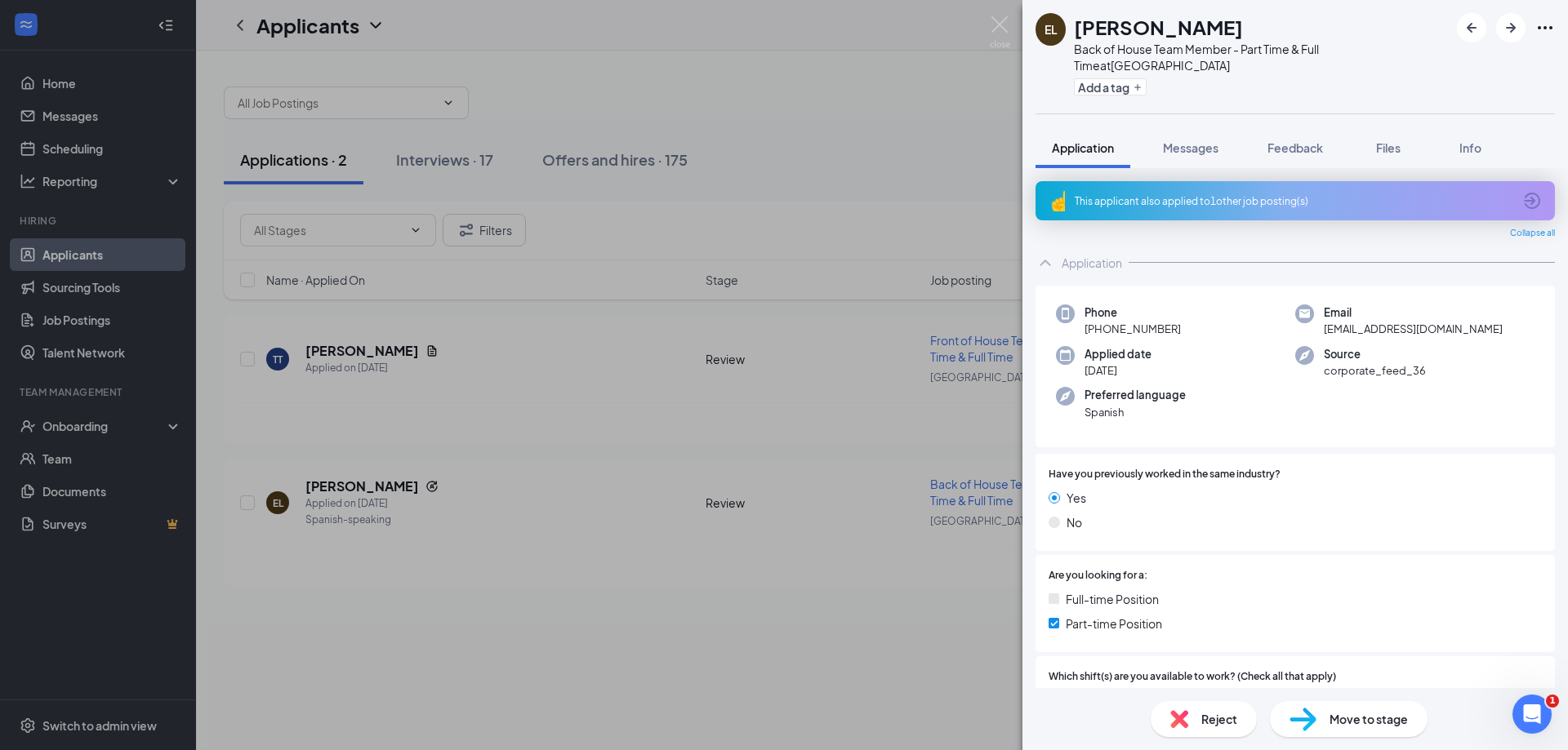
click at [1218, 719] on span "Reject" at bounding box center [1218, 718] width 36 height 18
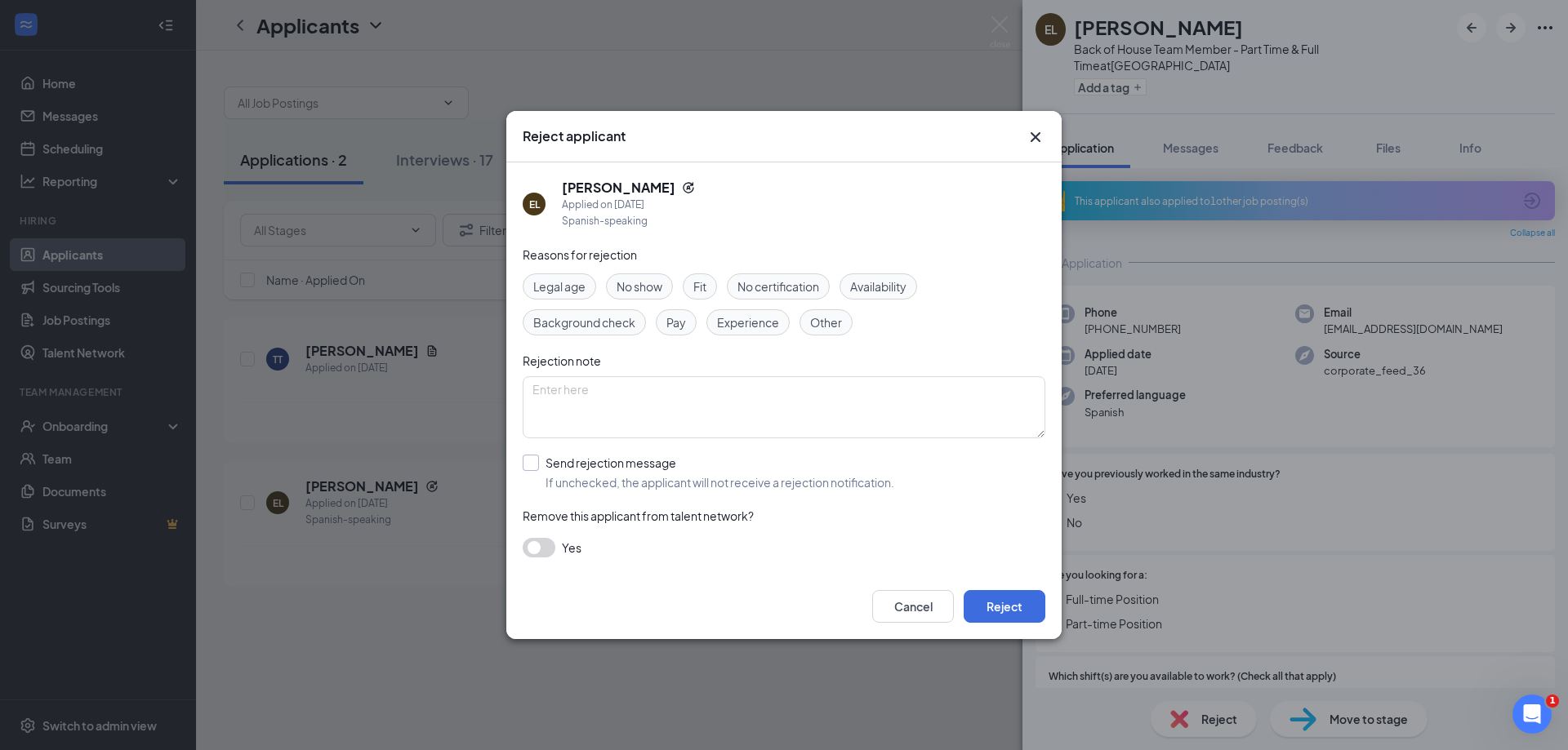
click at [533, 465] on input "Send rejection message If unchecked, the applicant will not receive a rejection…" at bounding box center [708, 472] width 372 height 36
checkbox input "true"
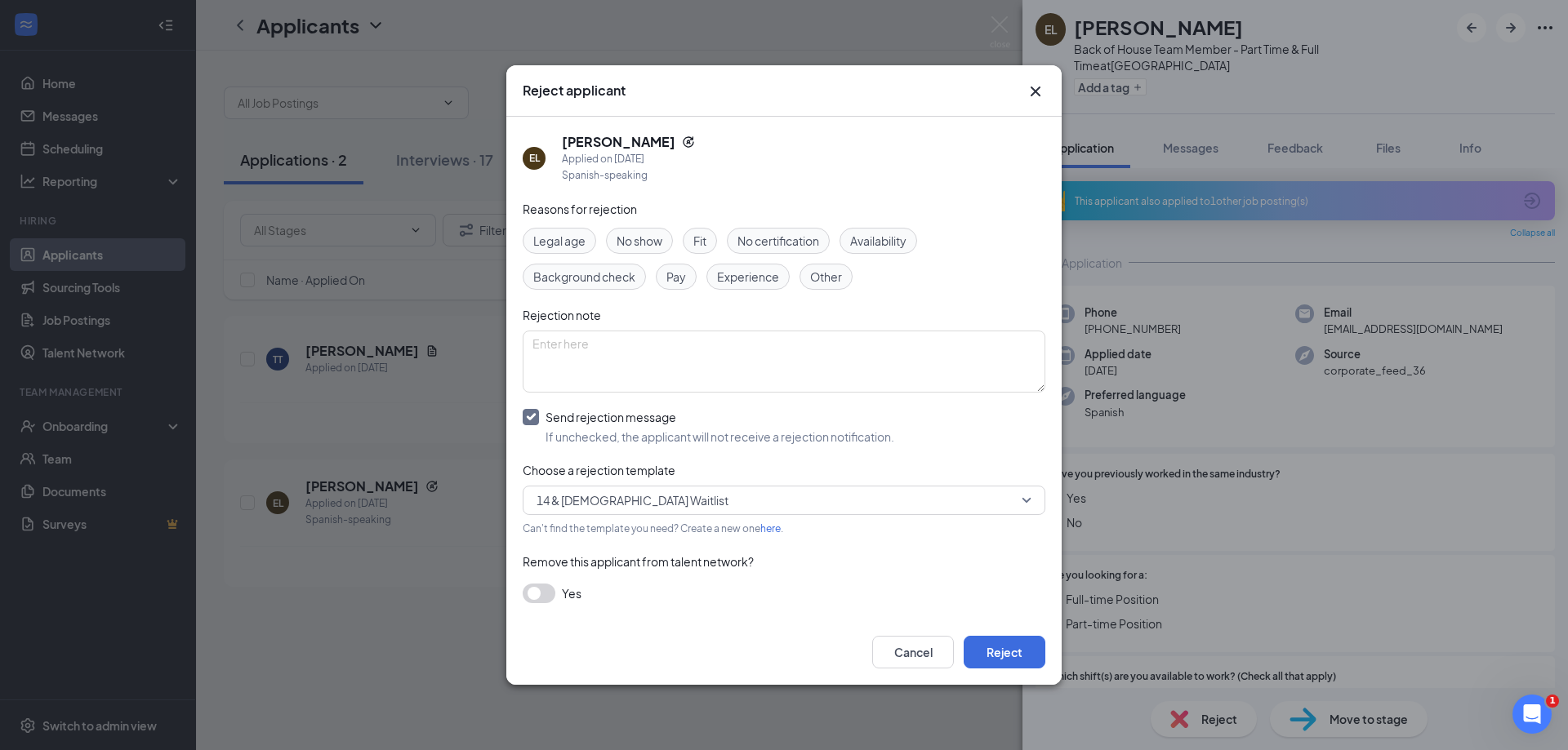
click at [612, 511] on span "14 & 15 Year Old Waitlist" at bounding box center [632, 499] width 192 height 24
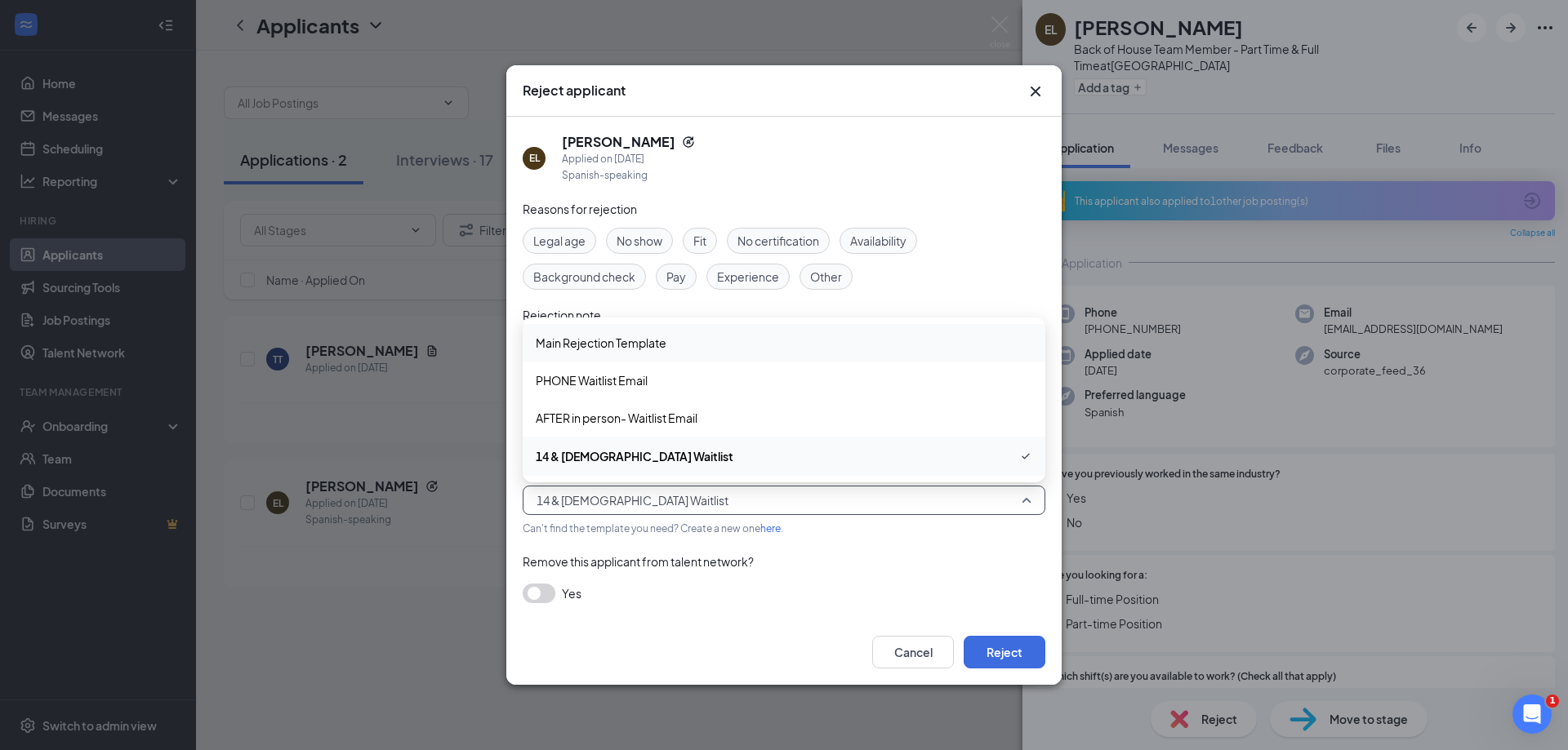
click at [611, 343] on span "Main Rejection Template" at bounding box center [601, 343] width 131 height 18
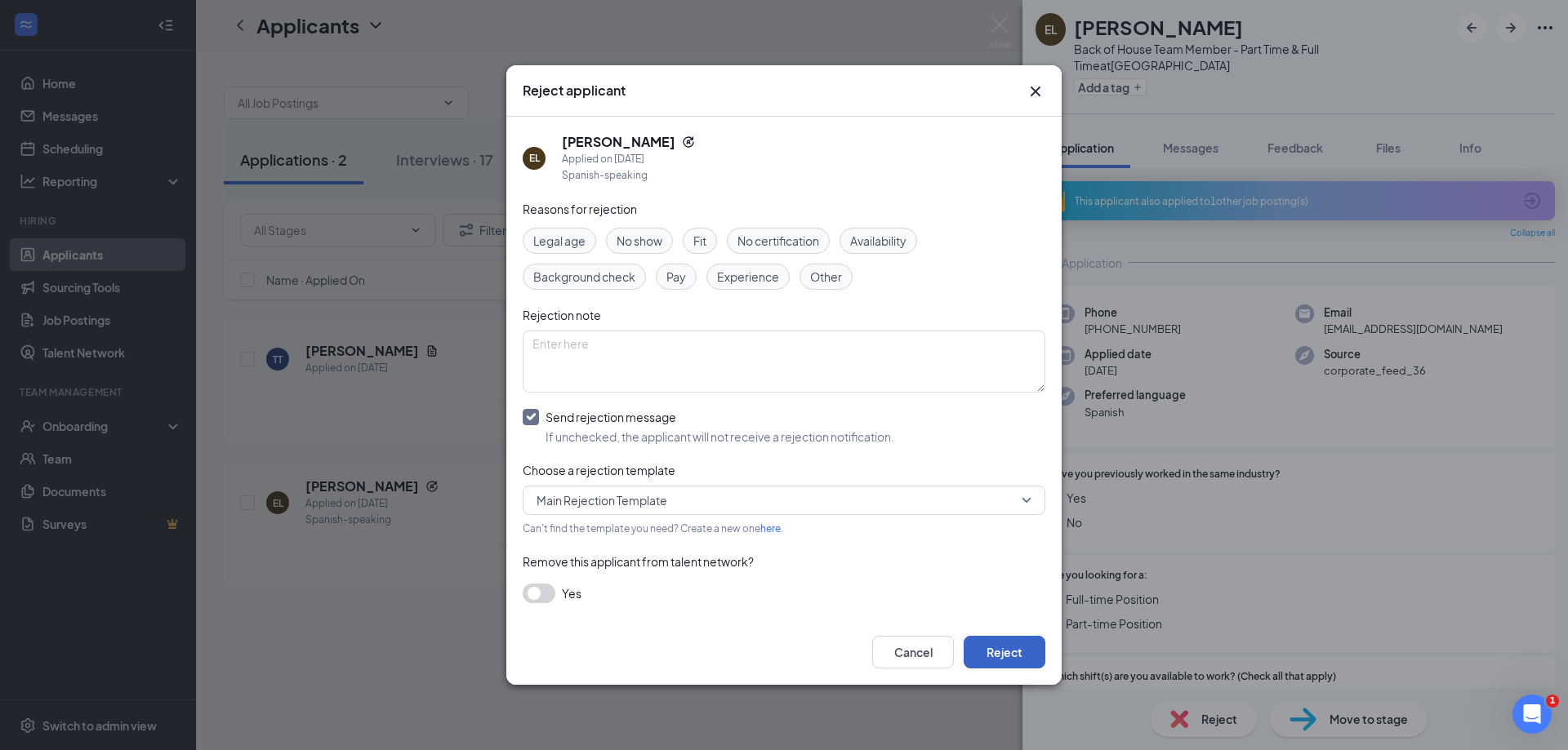
click at [1009, 654] on button "Reject" at bounding box center [1004, 652] width 82 height 33
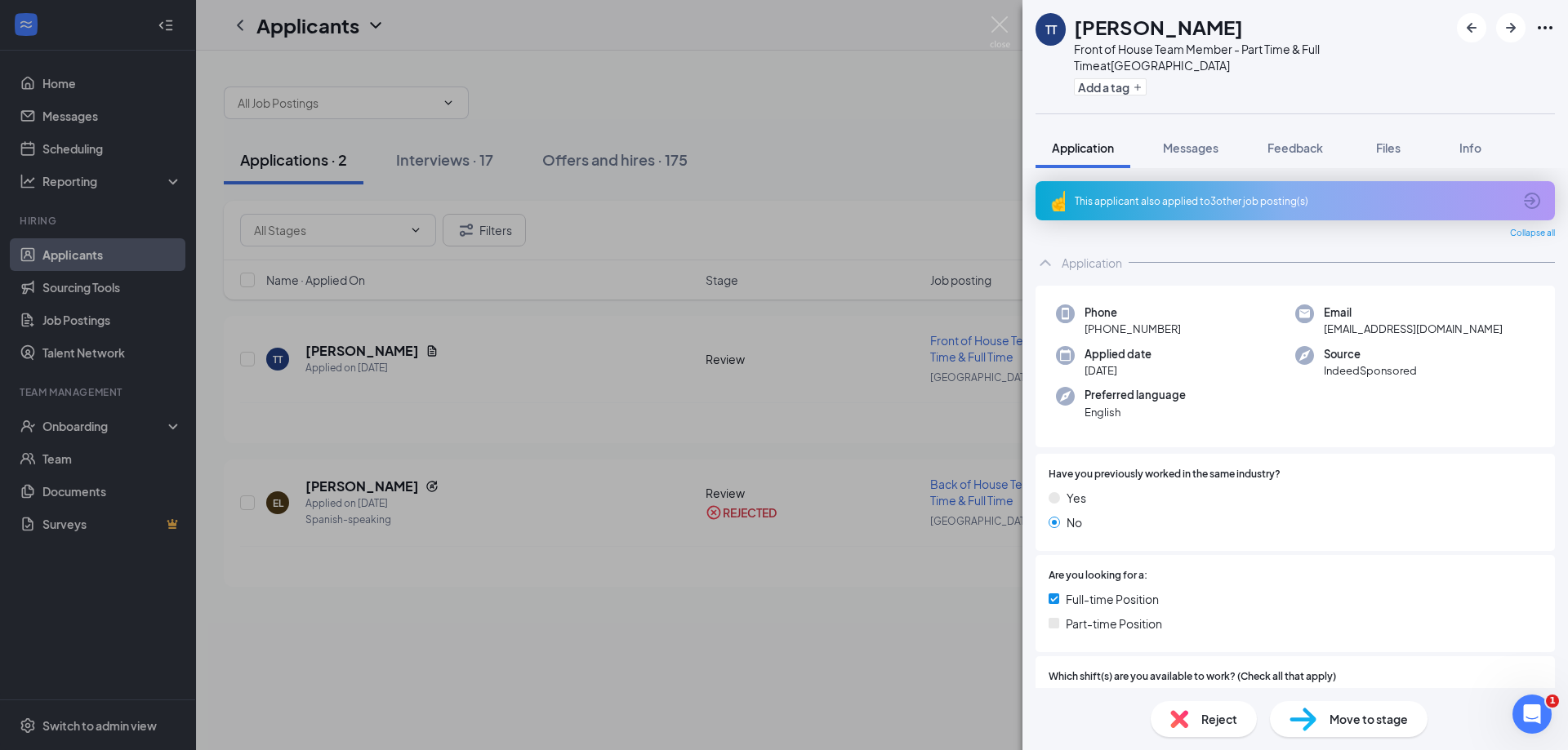
click at [1240, 194] on div "This applicant also applied to 3 other job posting(s)" at bounding box center [1293, 201] width 438 height 13
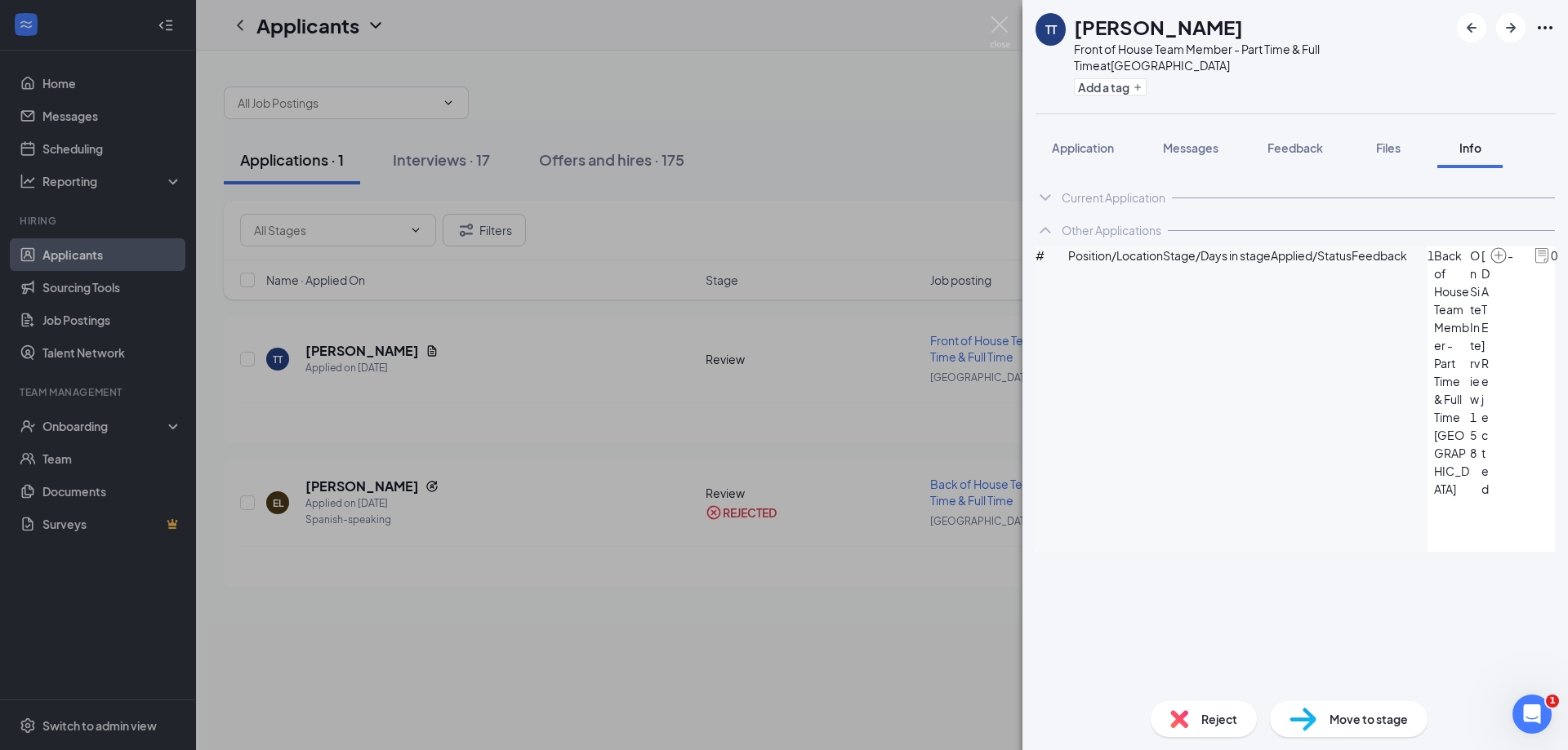
click at [1194, 718] on div "Reject" at bounding box center [1204, 718] width 106 height 36
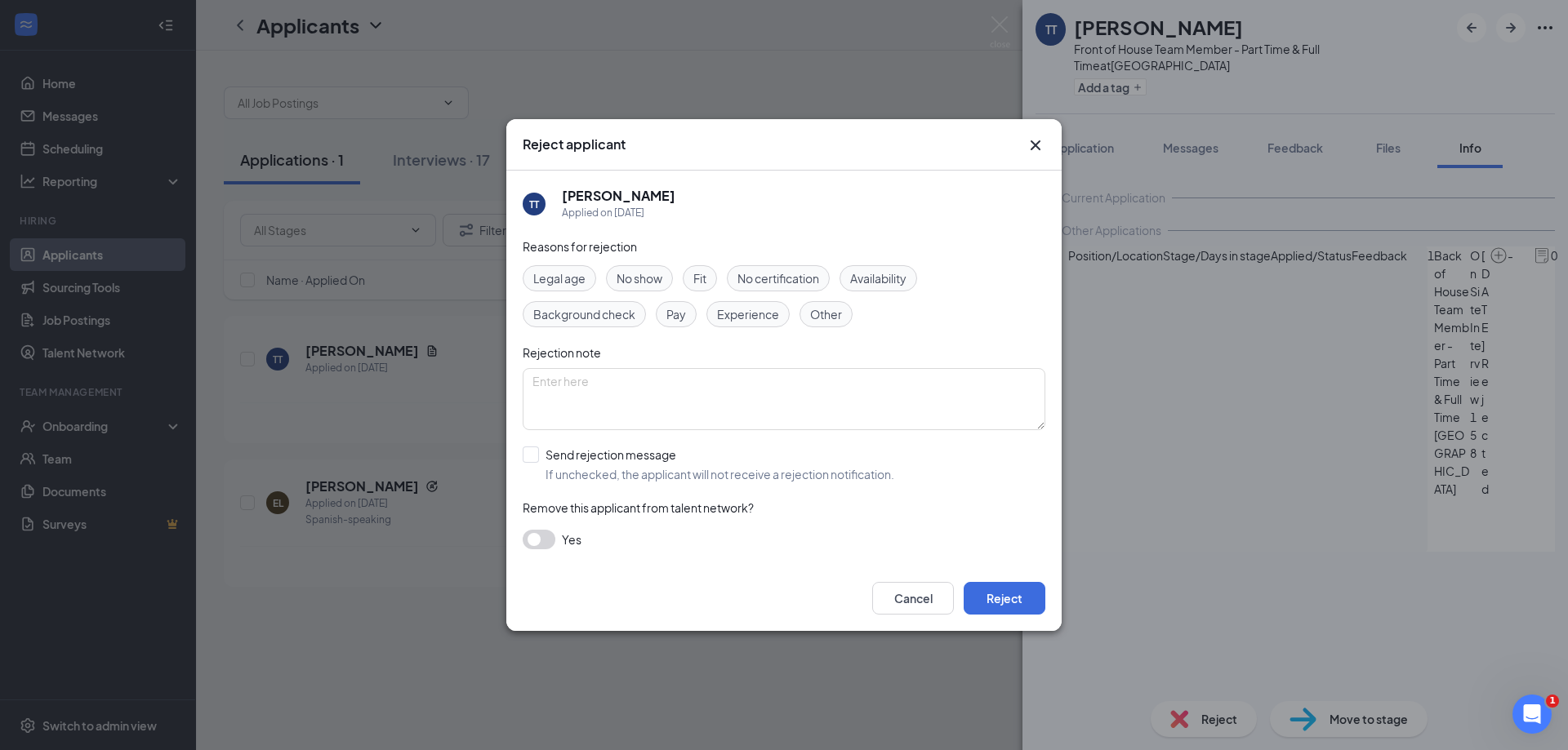
click at [521, 454] on div "TT Tonya Taylor Applied on Aug 25 Reasons for rejection Legal age No show Fit N…" at bounding box center [784, 368] width 555 height 395
click at [533, 456] on input "Send rejection message If unchecked, the applicant will not receive a rejection…" at bounding box center [708, 464] width 372 height 36
checkbox input "true"
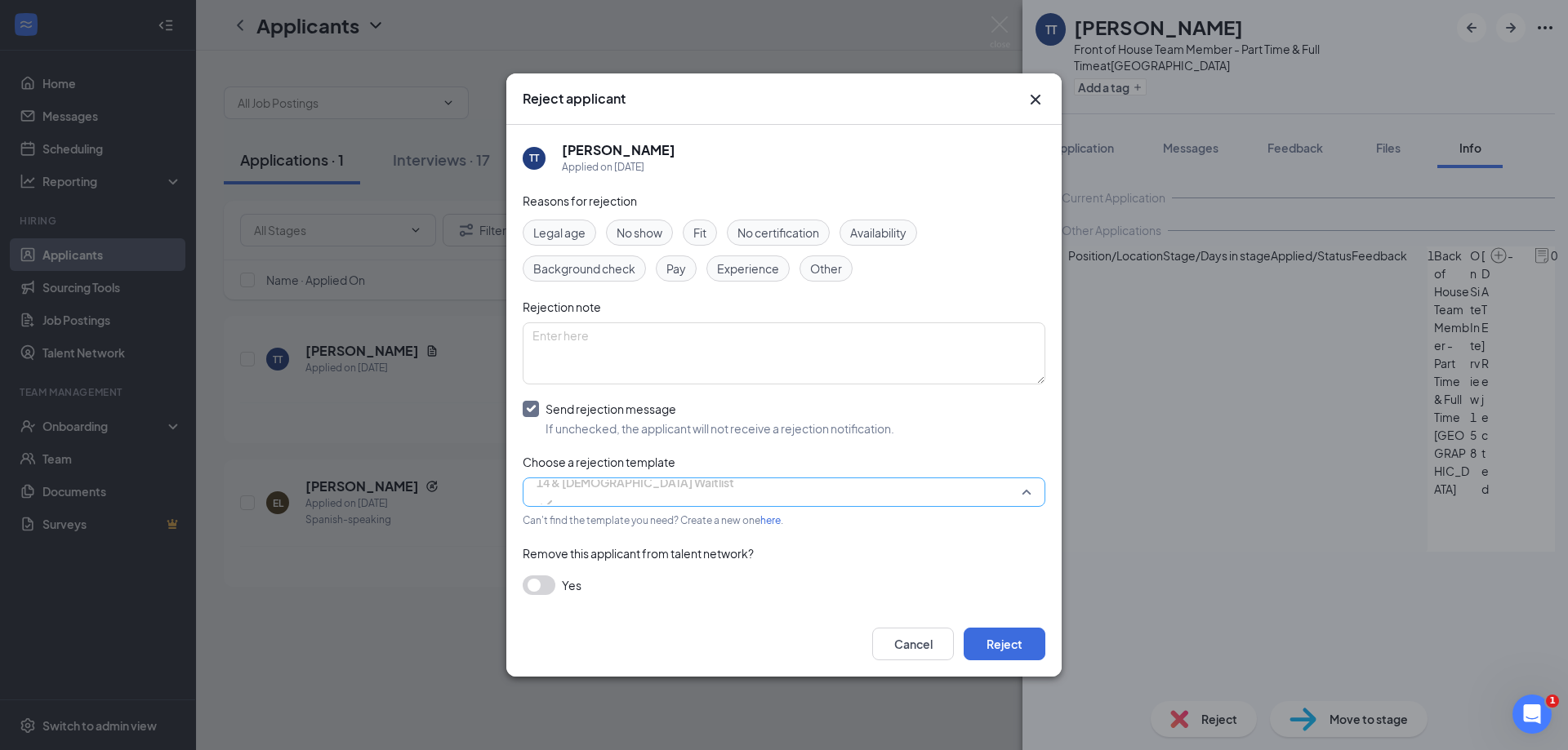
click at [626, 495] on span "14 & 15 Year Old Waitlist" at bounding box center [635, 482] width 198 height 24
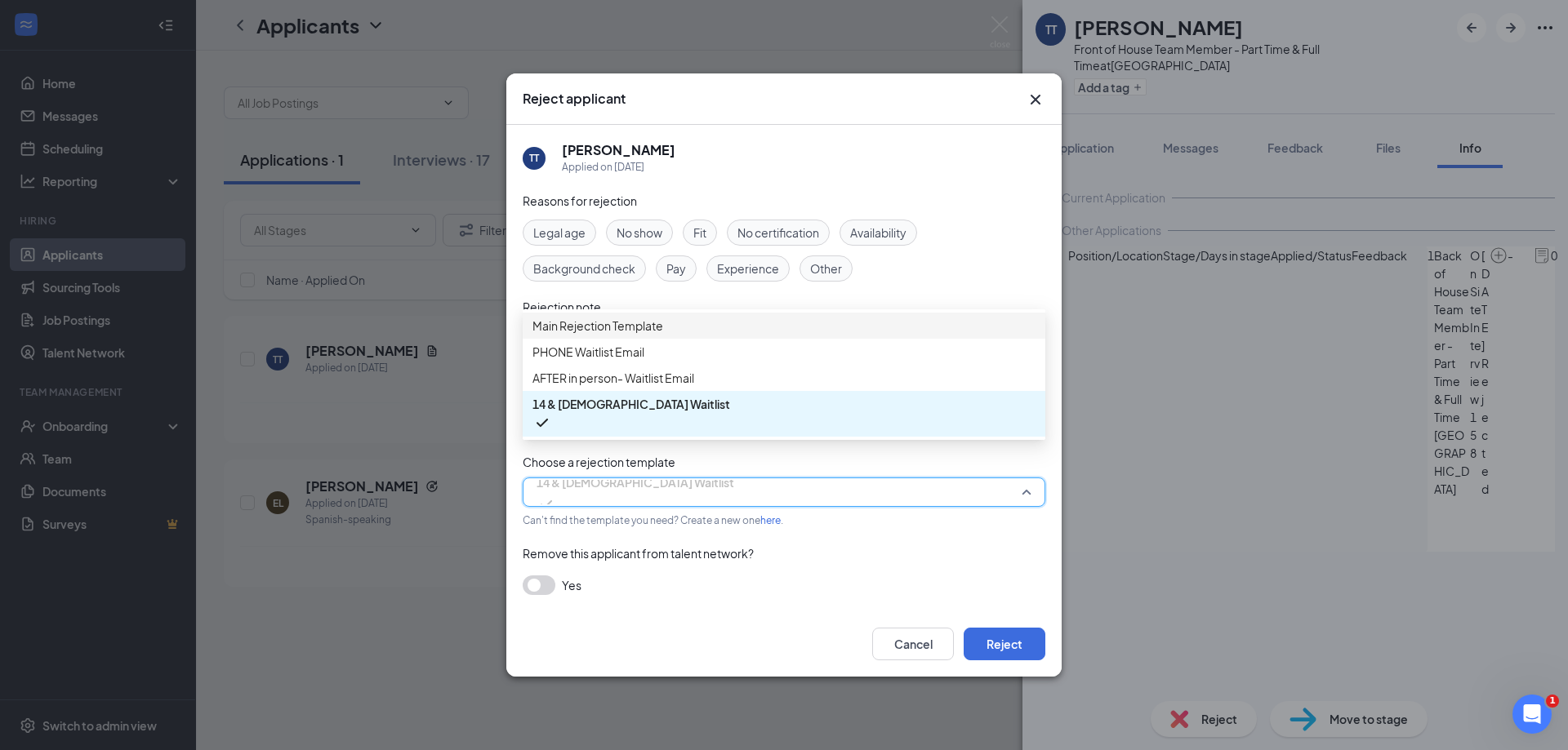
drag, startPoint x: 639, startPoint y: 331, endPoint x: 759, endPoint y: 394, distance: 135.5
click at [639, 330] on span "Main Rejection Template" at bounding box center [598, 326] width 131 height 18
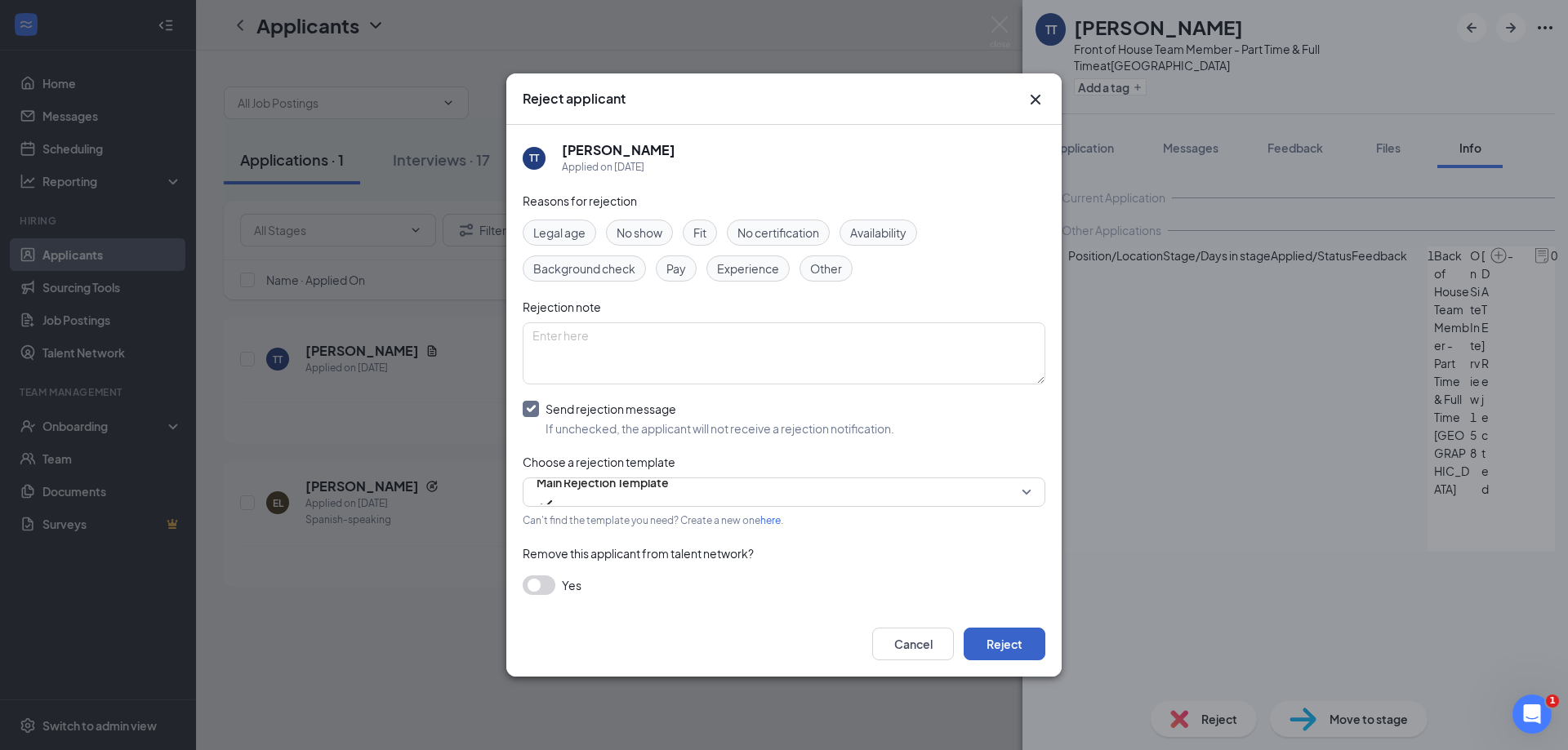
click at [1020, 652] on button "Reject" at bounding box center [1004, 644] width 82 height 33
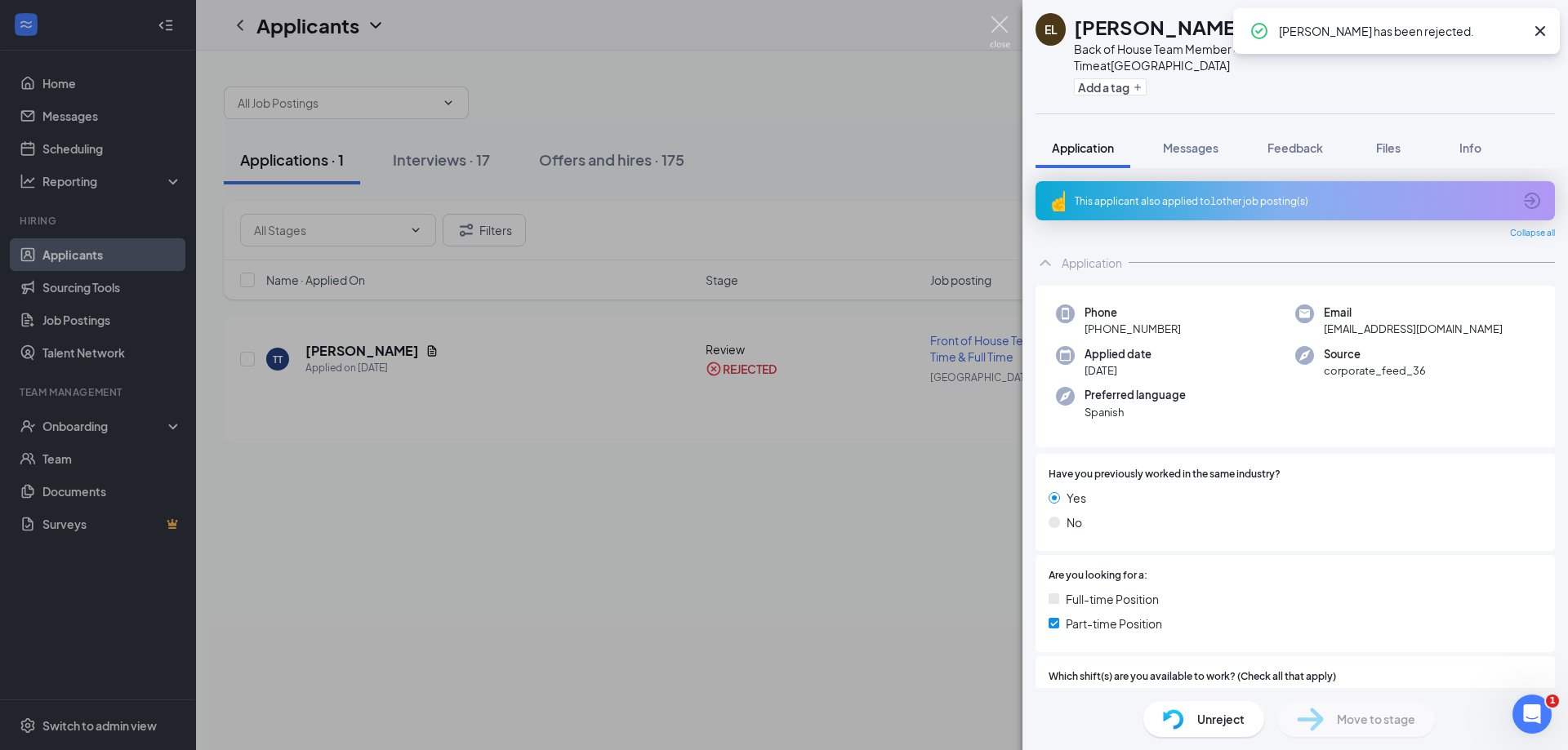
click at [1009, 23] on img at bounding box center [999, 32] width 20 height 32
